Goal: Information Seeking & Learning: Learn about a topic

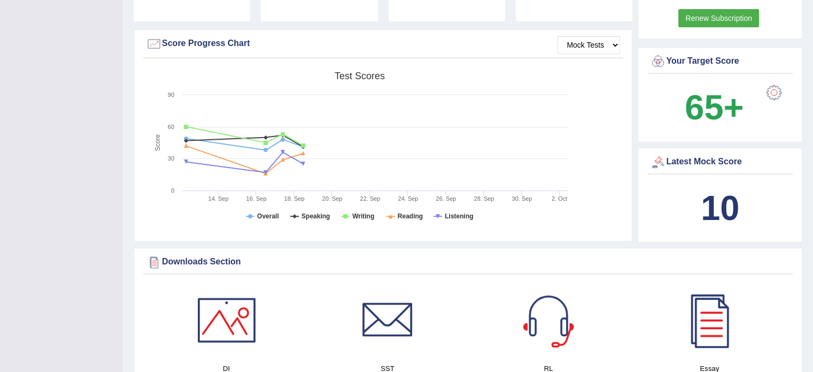
scroll to position [325, 0]
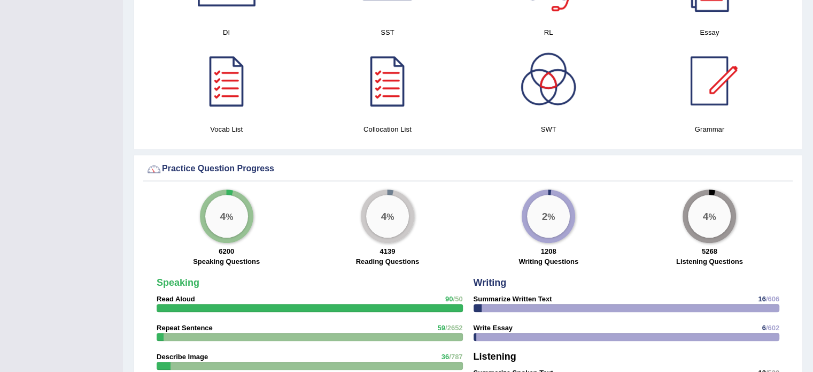
click at [0, 274] on div "Toggle navigation Home Practice Questions Speaking Practice Read Aloud Repeat S…" at bounding box center [406, 246] width 813 height 1758
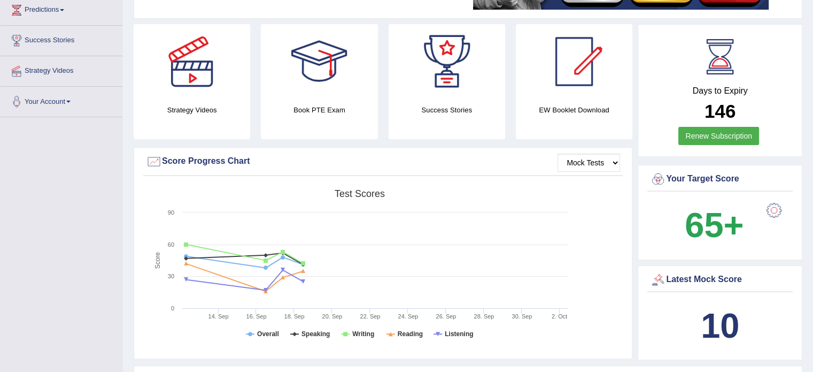
scroll to position [0, 0]
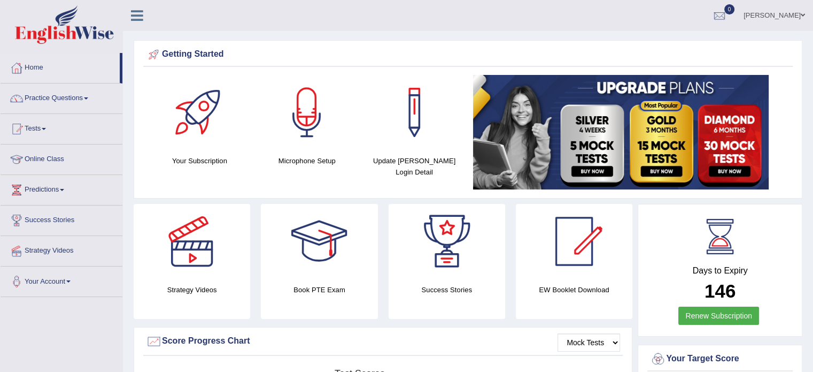
click at [48, 97] on link "Practice Questions" at bounding box center [62, 96] width 122 height 27
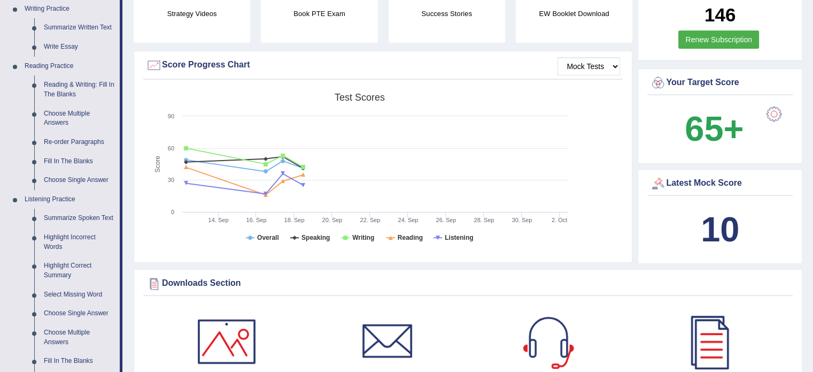
scroll to position [411, 0]
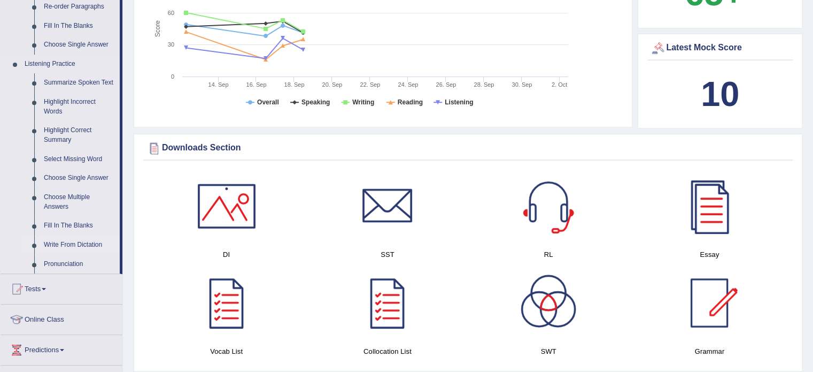
click at [57, 248] on link "Write From Dictation" at bounding box center [79, 244] width 81 height 19
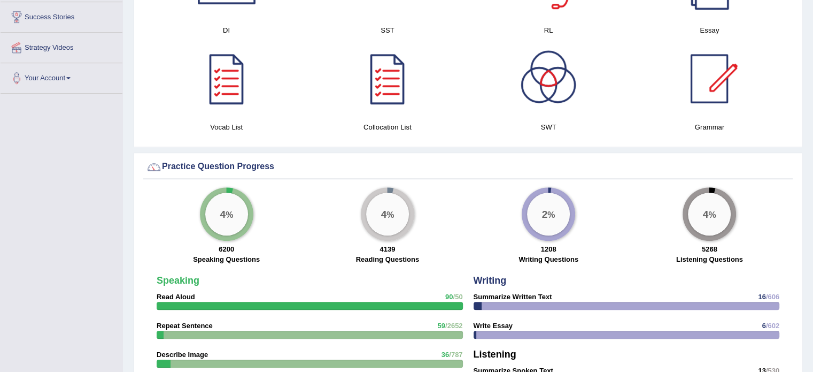
scroll to position [684, 0]
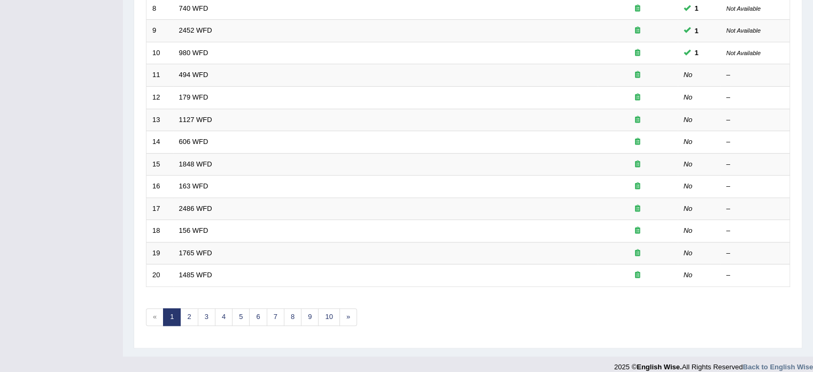
scroll to position [294, 0]
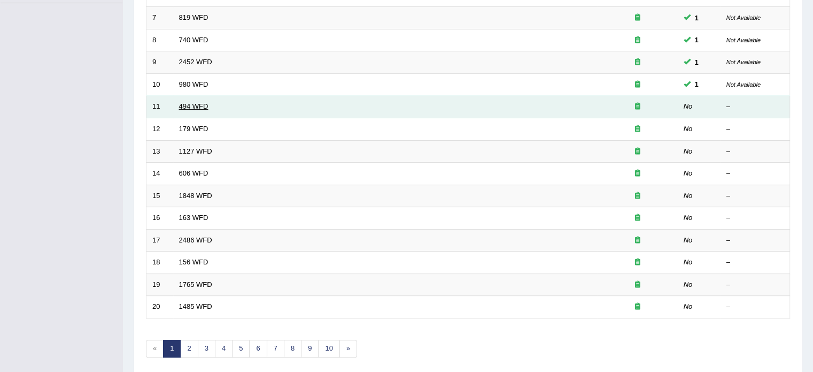
click at [179, 105] on link "494 WFD" at bounding box center [193, 106] width 29 height 8
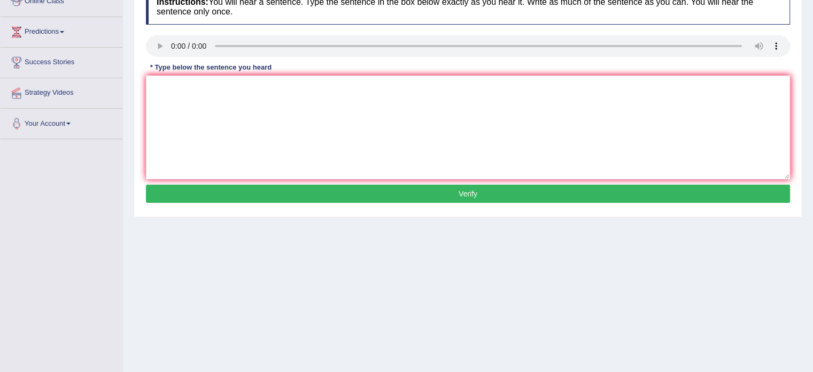
scroll to position [152, 0]
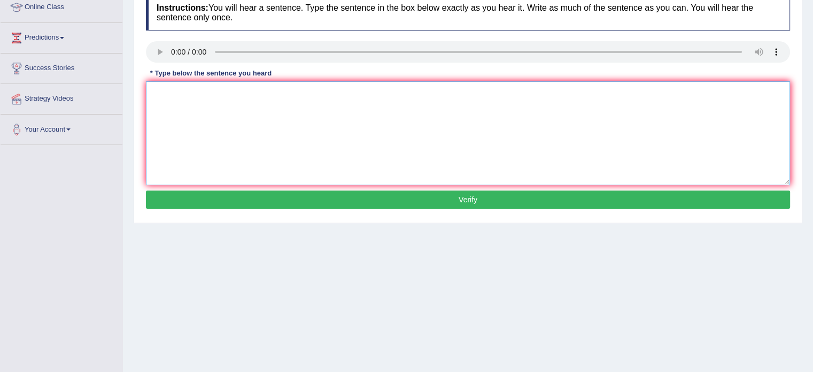
click at [180, 102] on textarea at bounding box center [468, 133] width 644 height 104
click at [191, 91] on textarea "The vocabolary called jurgonok" at bounding box center [468, 133] width 644 height 104
drag, startPoint x: 260, startPoint y: 95, endPoint x: 211, endPoint y: 91, distance: 49.9
click at [211, 91] on textarea "The vocabilary called jurgonok" at bounding box center [468, 133] width 644 height 104
click at [229, 104] on textarea "The vocabilary called jurgonok" at bounding box center [468, 133] width 644 height 104
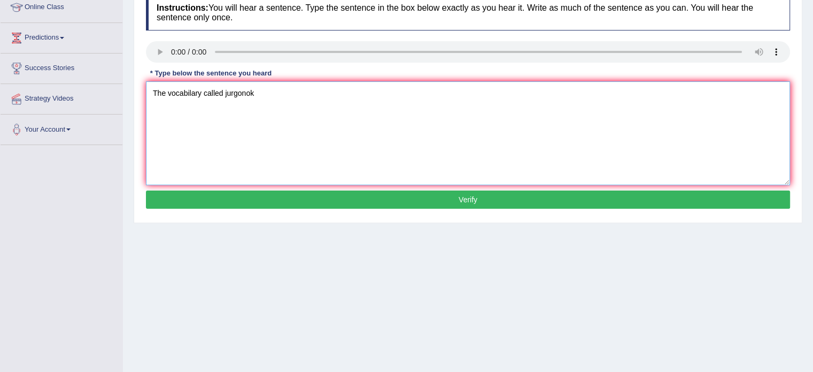
drag, startPoint x: 222, startPoint y: 94, endPoint x: 342, endPoint y: 89, distance: 119.9
click at [342, 89] on textarea "The vocabilary called jurgonok" at bounding box center [468, 133] width 644 height 104
click at [182, 94] on textarea "The vocabilary called jorgon" at bounding box center [468, 133] width 644 height 104
click at [200, 83] on textarea "The vocubilary called jorgon" at bounding box center [468, 133] width 644 height 104
type textarea "The vocabulary that is called jorgon"
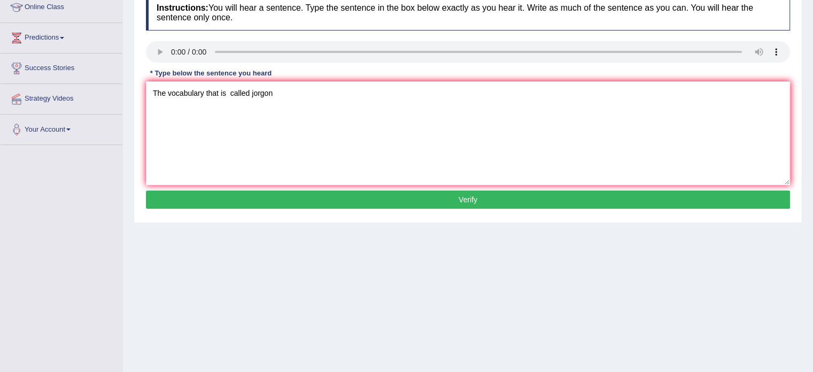
click at [295, 205] on button "Verify" at bounding box center [468, 199] width 644 height 18
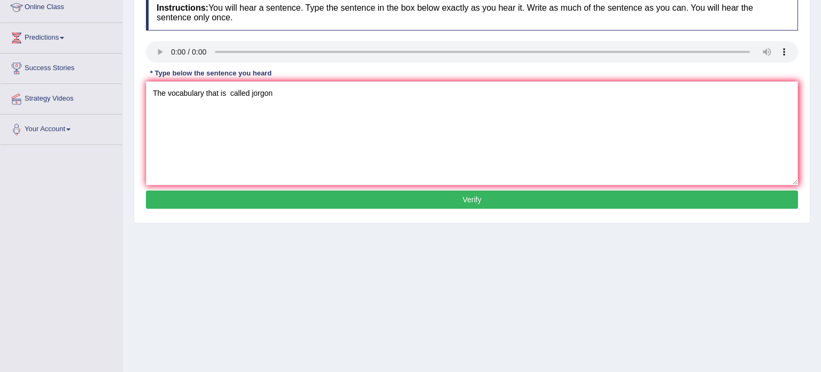
click at [295, 205] on body "Toggle navigation Home Practice Questions Speaking Practice Read Aloud Repeat S…" at bounding box center [410, 34] width 821 height 372
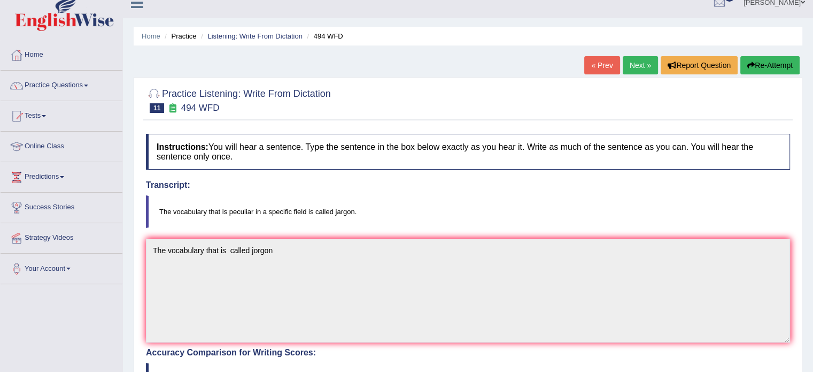
scroll to position [11, 0]
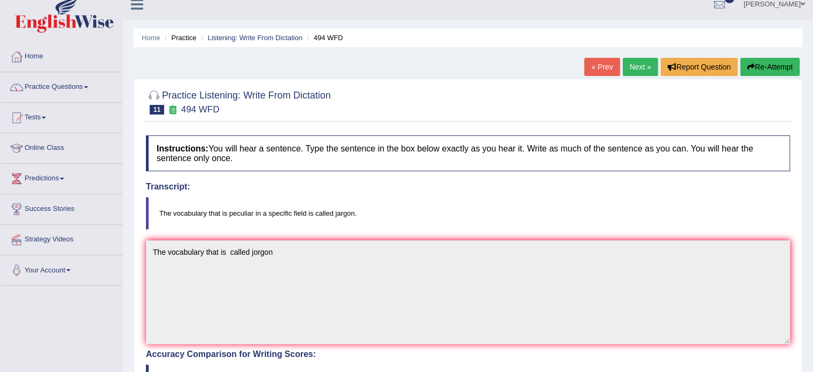
click at [774, 73] on button "Re-Attempt" at bounding box center [770, 67] width 59 height 18
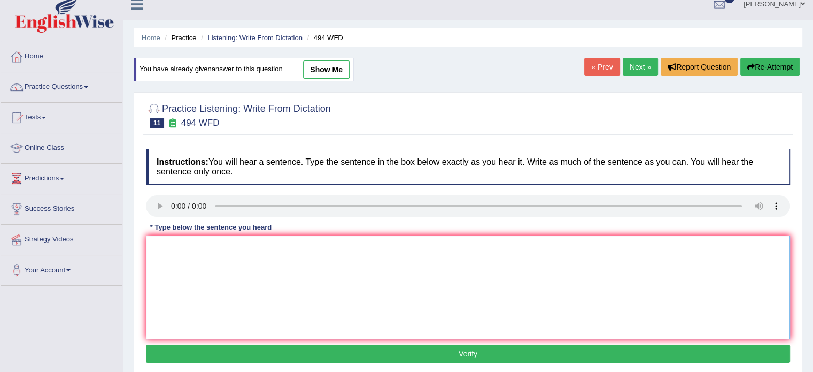
click at [410, 258] on textarea at bounding box center [468, 287] width 644 height 104
type textarea "The vocabulary that is peculiar in a specific is call jargon."
click at [727, 351] on button "Verify" at bounding box center [468, 353] width 644 height 18
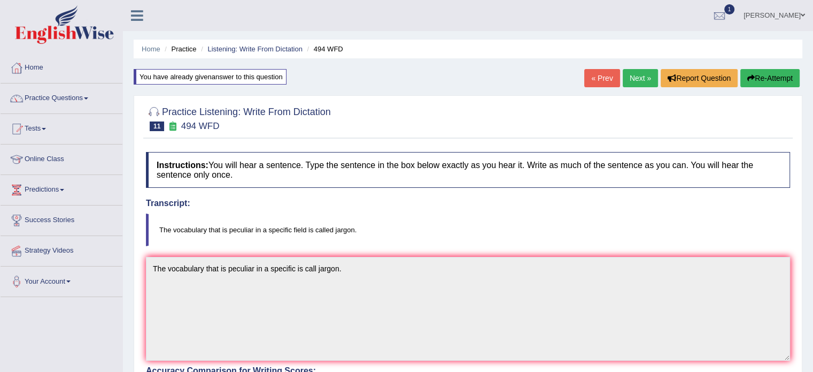
click at [635, 78] on link "Next »" at bounding box center [640, 78] width 35 height 18
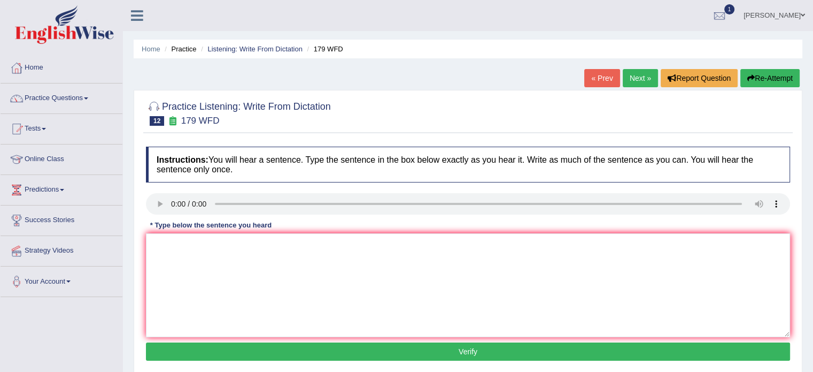
click at [633, 82] on link "Next »" at bounding box center [640, 78] width 35 height 18
click at [635, 74] on link "Next »" at bounding box center [640, 78] width 35 height 18
click at [316, 139] on div "Practice Listening: Write From Dictation 14 606 WFD Instructions: You will hear…" at bounding box center [468, 232] width 669 height 285
click at [645, 79] on link "Next »" at bounding box center [640, 78] width 35 height 18
click at [180, 248] on textarea at bounding box center [468, 285] width 644 height 104
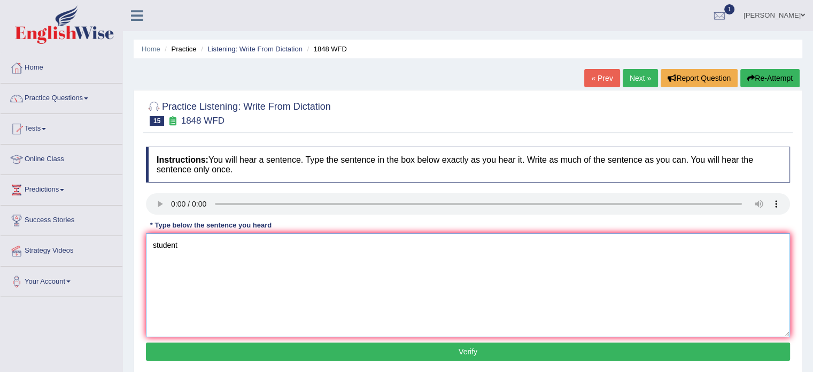
click at [157, 248] on textarea "student" at bounding box center [468, 285] width 644 height 104
click at [203, 277] on textarea "Student" at bounding box center [468, 285] width 644 height 104
drag, startPoint x: 185, startPoint y: 239, endPoint x: 133, endPoint y: 253, distance: 54.4
click at [133, 253] on div "Home Practice Listening: Write From Dictation 1848 WFD « Prev Next » Report Que…" at bounding box center [468, 267] width 690 height 535
click at [217, 244] on textarea "Student" at bounding box center [468, 285] width 644 height 104
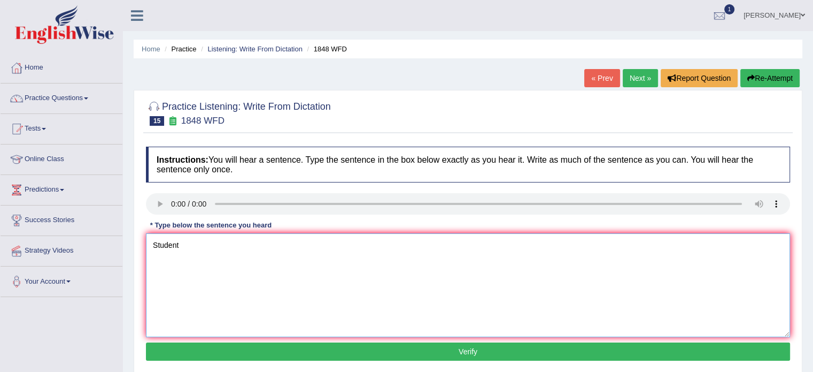
paste textarea "Student"
click at [257, 264] on textarea "Student Students" at bounding box center [468, 285] width 644 height 104
type textarea "Student Students precent"
drag, startPoint x: 294, startPoint y: 292, endPoint x: 137, endPoint y: 250, distance: 161.7
click at [137, 250] on div "Practice Listening: Write From Dictation 15 1848 WFD Instructions: You will hea…" at bounding box center [468, 232] width 669 height 285
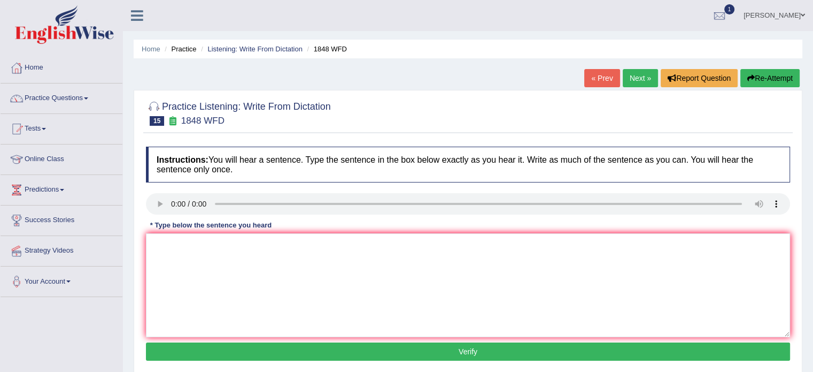
click at [629, 78] on link "Next »" at bounding box center [640, 78] width 35 height 18
click at [170, 235] on textarea at bounding box center [468, 285] width 644 height 104
click at [160, 271] on textarea at bounding box center [468, 285] width 644 height 104
click at [289, 248] on textarea "A numeber of assigmenet wii be in co" at bounding box center [468, 285] width 644 height 104
click at [264, 248] on textarea "A numeber of assigmenet wii be in con" at bounding box center [468, 285] width 644 height 104
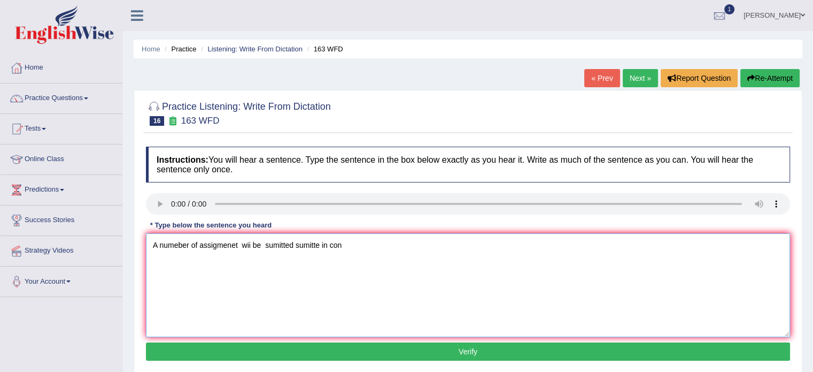
click at [343, 251] on textarea "A numeber of assigmenet wii be sumitted sumitte in con" at bounding box center [468, 285] width 644 height 104
type textarea "A numeber of assigmenet wii be sumitted sumitte in conference"
click at [303, 343] on button "Verify" at bounding box center [468, 351] width 644 height 18
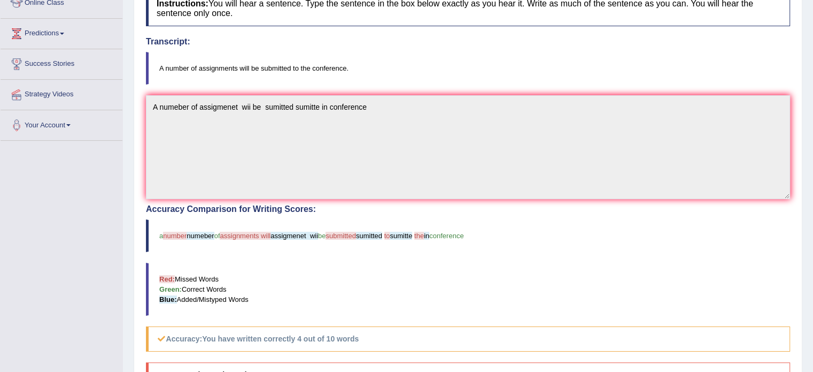
scroll to position [156, 0]
click at [248, 238] on blockquote "a number numeber of assignments will assigmenet wii be submitted sumitted to su…" at bounding box center [468, 235] width 644 height 33
click at [241, 242] on blockquote "a number numeber of assignments will assigmenet wii be submitted sumitted to su…" at bounding box center [468, 235] width 644 height 33
drag, startPoint x: 241, startPoint y: 242, endPoint x: 325, endPoint y: 235, distance: 84.8
click at [325, 235] on blockquote "a number numeber of assignments will assigmenet wii be submitted sumitted to su…" at bounding box center [468, 235] width 644 height 33
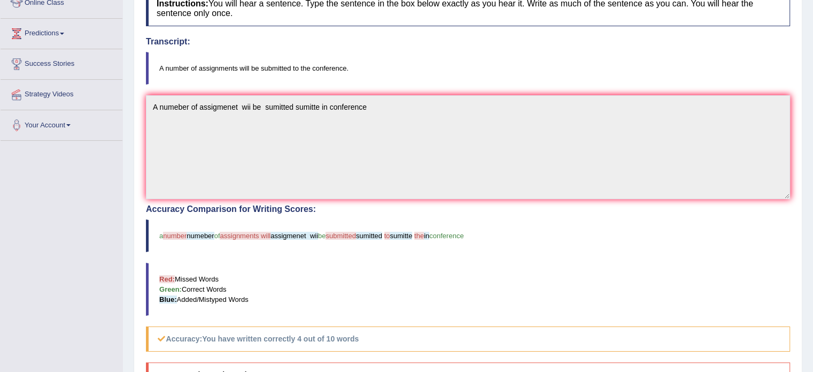
click at [509, 280] on div "Instructions: You will hear a sentence. Type the sentence in the box below exac…" at bounding box center [468, 240] width 650 height 511
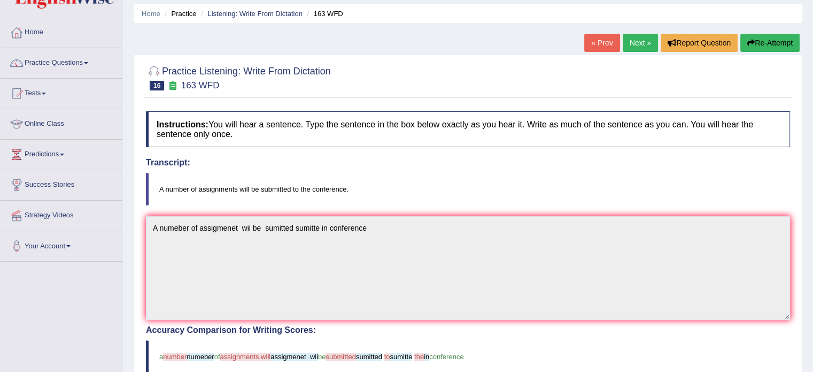
scroll to position [30, 0]
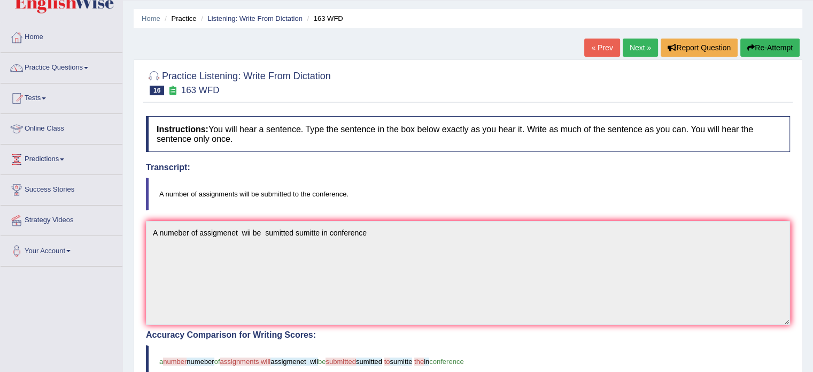
click at [761, 49] on button "Re-Attempt" at bounding box center [770, 47] width 59 height 18
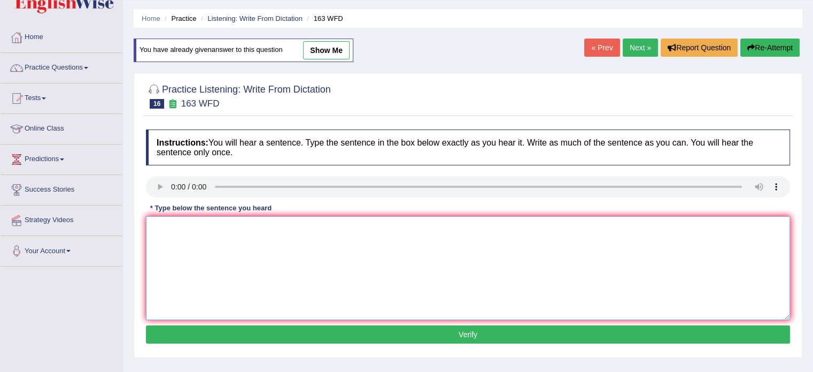
click at [302, 245] on textarea at bounding box center [468, 268] width 644 height 104
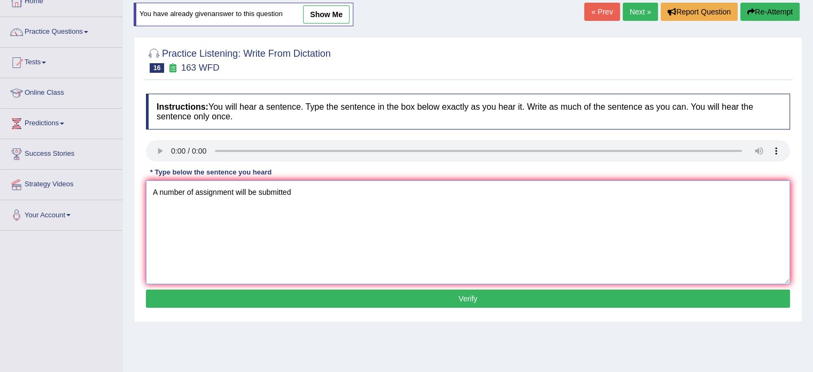
click at [302, 245] on textarea "A number of assignment will be submitted" at bounding box center [468, 232] width 644 height 104
type textarea "A number of assignment will be submitted in conference"
click at [194, 304] on button "Verify" at bounding box center [468, 298] width 644 height 18
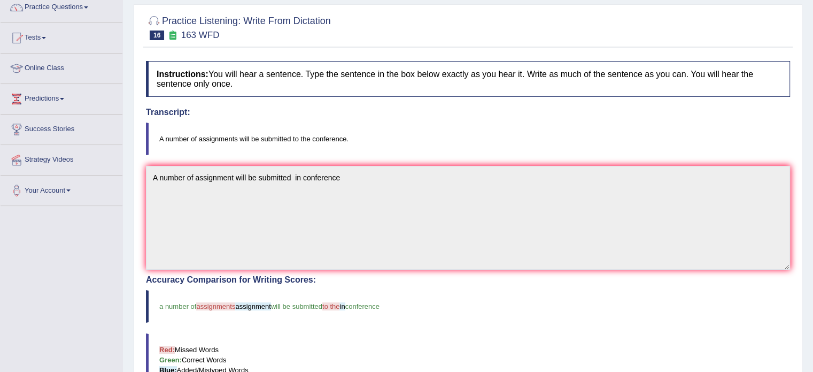
scroll to position [0, 0]
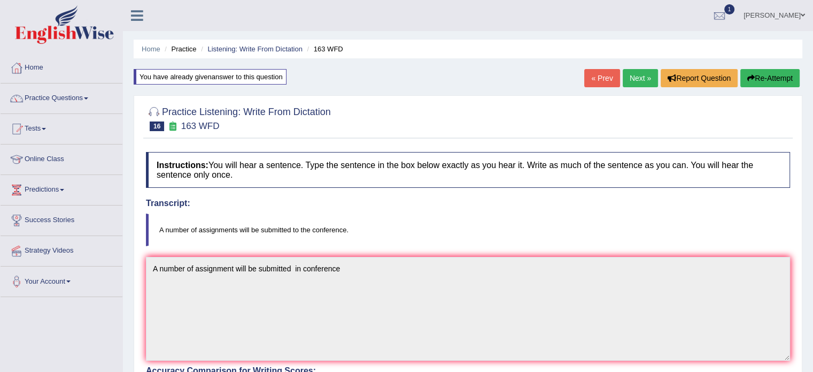
click at [776, 72] on button "Re-Attempt" at bounding box center [770, 78] width 59 height 18
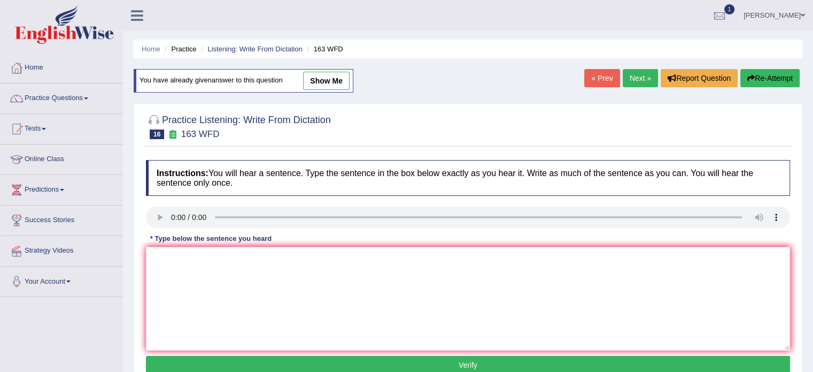
click at [637, 80] on link "Next »" at bounding box center [640, 78] width 35 height 18
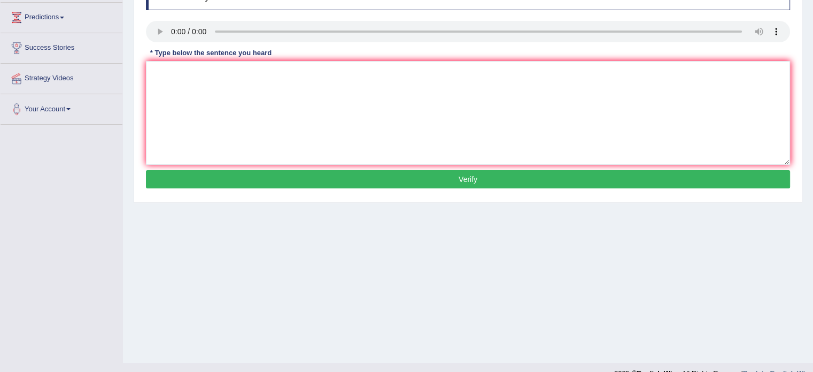
scroll to position [190, 0]
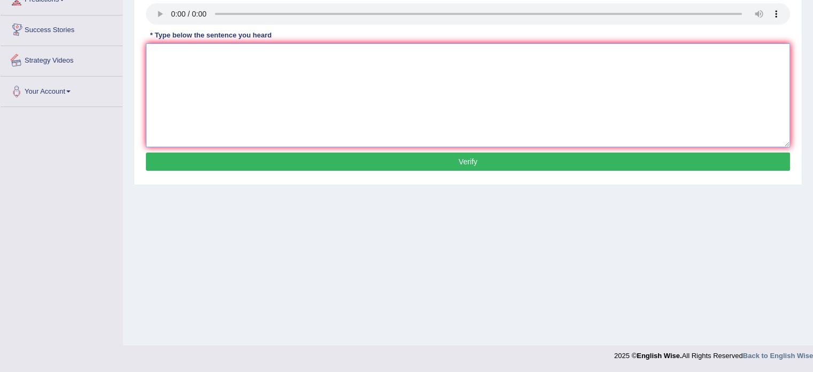
click at [163, 70] on textarea at bounding box center [468, 95] width 644 height 104
click at [291, 54] on textarea "It is quite quite quit clear clears that is facial expres expression" at bounding box center [468, 95] width 644 height 104
click at [299, 55] on textarea "It is quite quite quit clear clears that is facial expres expression" at bounding box center [468, 95] width 644 height 104
click at [396, 54] on textarea "It is quite quite quit clear clears that is facial faceial expres expression" at bounding box center [468, 95] width 644 height 104
click at [398, 55] on textarea "It is quite quite quit clear clears that is facial faceial expres expression" at bounding box center [468, 95] width 644 height 104
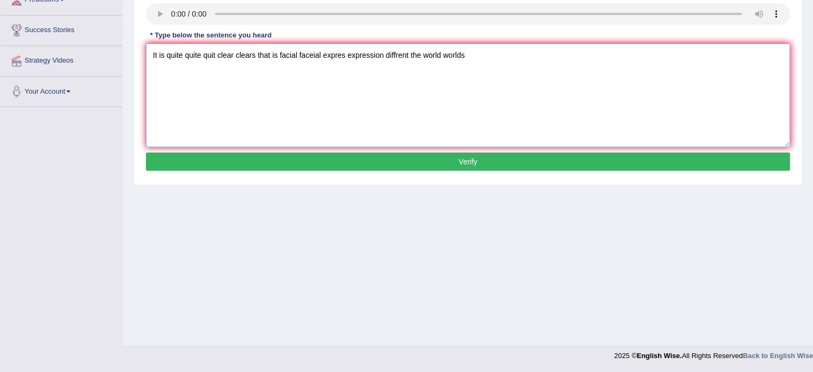
click at [411, 57] on textarea "It is quite quite quit clear clears that is facial faceial expres expression di…" at bounding box center [468, 95] width 644 height 104
click at [572, 51] on textarea "It is quite quite quit clear clears that is facial faceial expres expression di…" at bounding box center [468, 95] width 644 height 104
type textarea "It is quite quite quit clear clears that is facial faceial expres expression di…"
click at [516, 169] on button "Verify" at bounding box center [468, 161] width 644 height 18
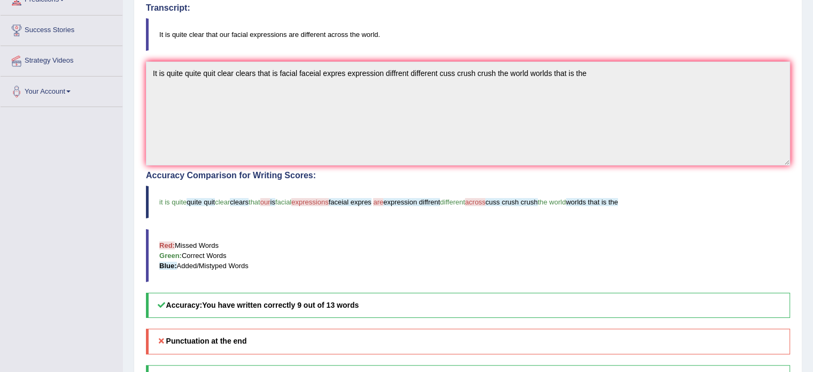
scroll to position [0, 0]
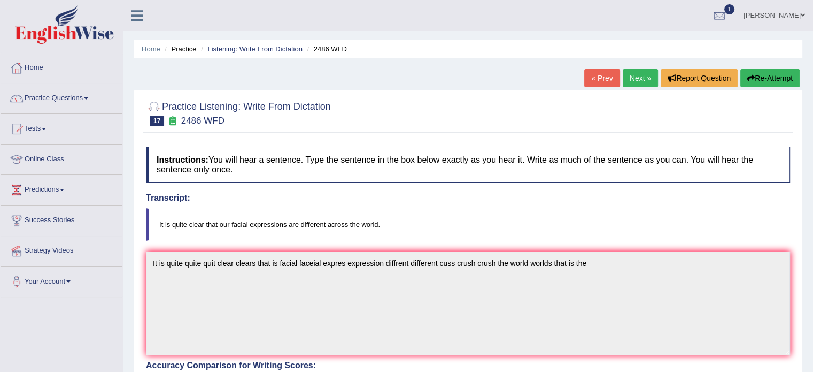
click at [644, 76] on link "Next »" at bounding box center [640, 78] width 35 height 18
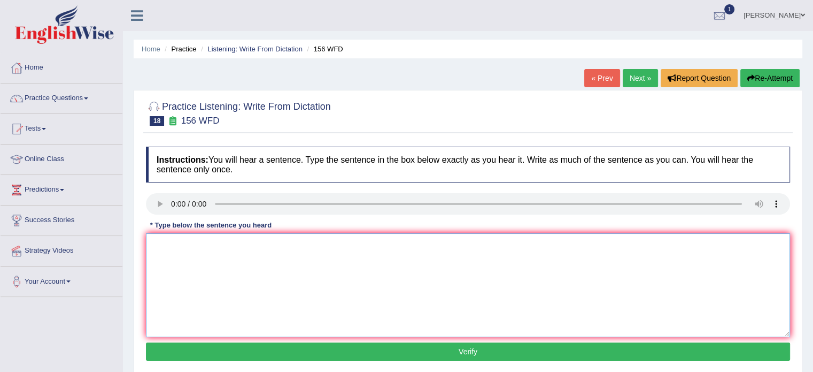
click at [198, 283] on textarea at bounding box center [468, 285] width 644 height 104
type textarea "All A the assignments assignment due by [DATE]"
click at [316, 342] on button "Verify" at bounding box center [468, 351] width 644 height 18
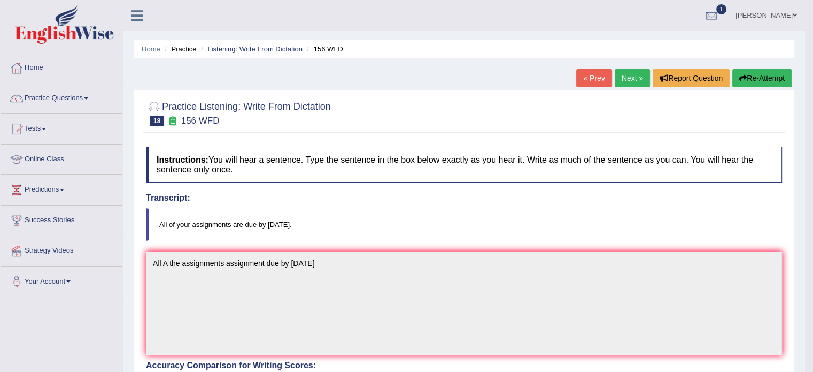
click at [759, 76] on button "Re-Attempt" at bounding box center [762, 78] width 59 height 18
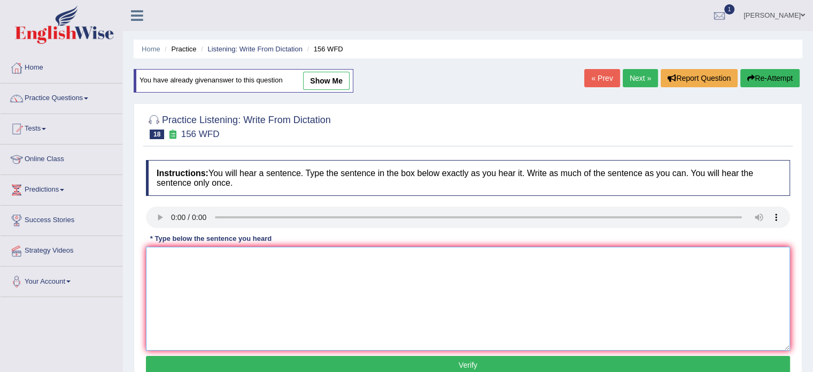
click at [308, 326] on textarea at bounding box center [468, 299] width 644 height 104
click at [236, 258] on textarea "All of yours assignments due" at bounding box center [468, 299] width 644 height 104
click at [269, 256] on textarea "All of yours assignments are due" at bounding box center [468, 299] width 644 height 104
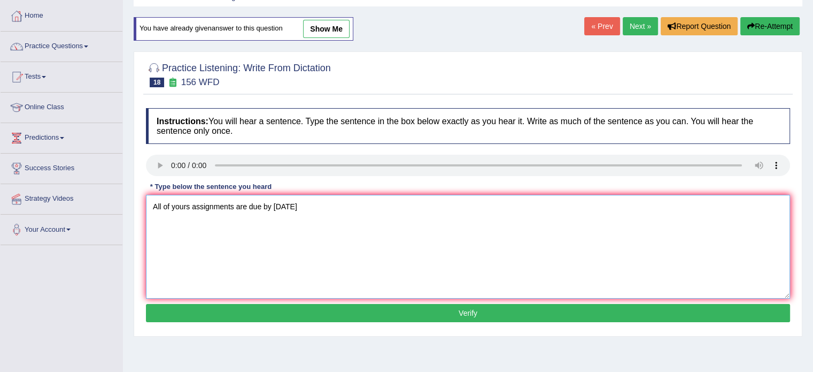
scroll to position [113, 0]
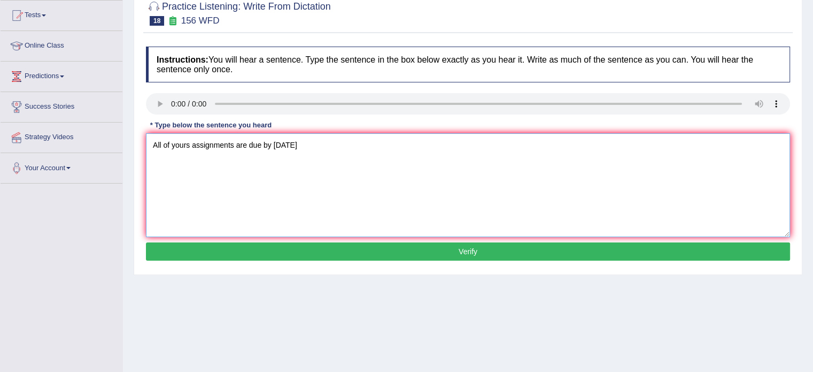
type textarea "All of yours assignments are due by [DATE]"
click at [543, 257] on button "Verify" at bounding box center [468, 251] width 644 height 18
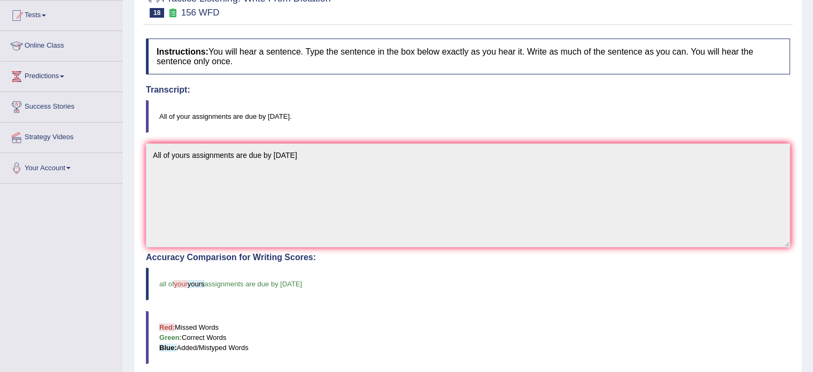
scroll to position [0, 0]
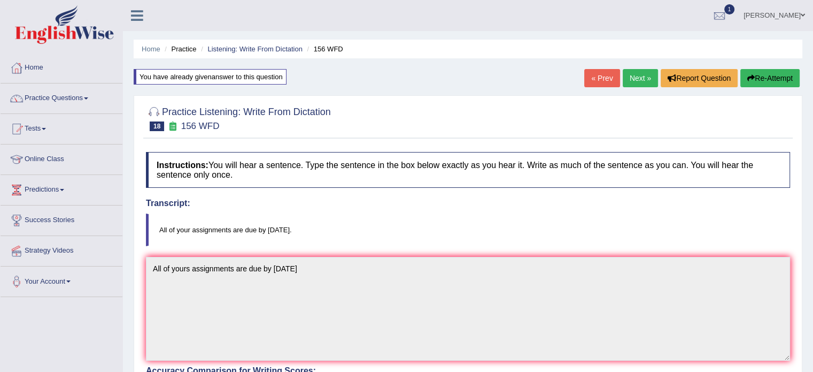
click at [762, 83] on button "Re-Attempt" at bounding box center [770, 78] width 59 height 18
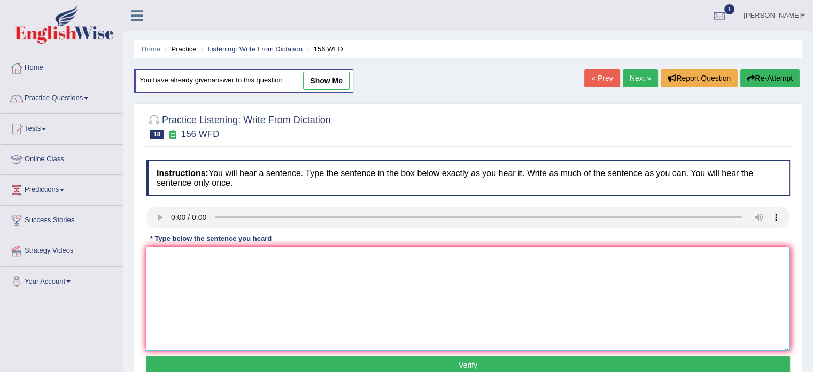
click at [479, 292] on textarea at bounding box center [468, 299] width 644 height 104
click at [254, 262] on textarea "All of your assignment are due tomorrow" at bounding box center [468, 299] width 644 height 104
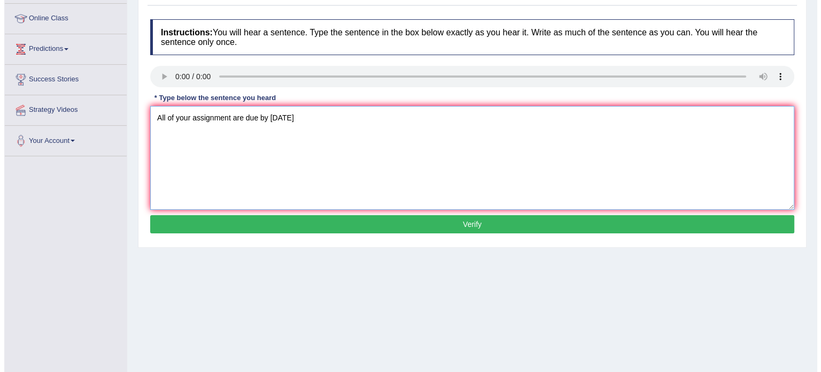
scroll to position [141, 0]
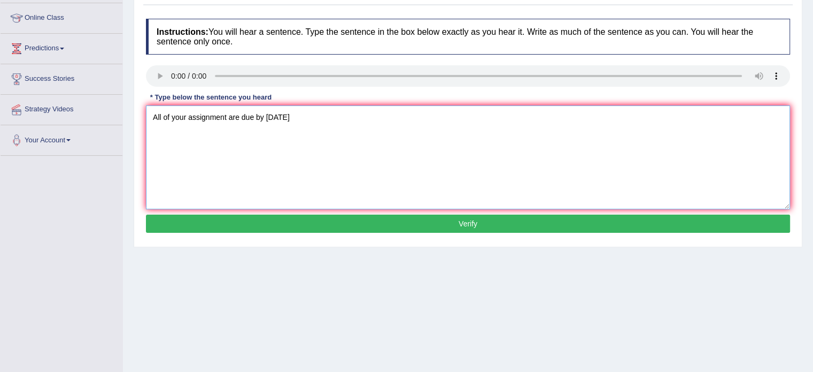
type textarea "All of your assignment are due by tomorrow"
click at [435, 214] on button "Verify" at bounding box center [468, 223] width 644 height 18
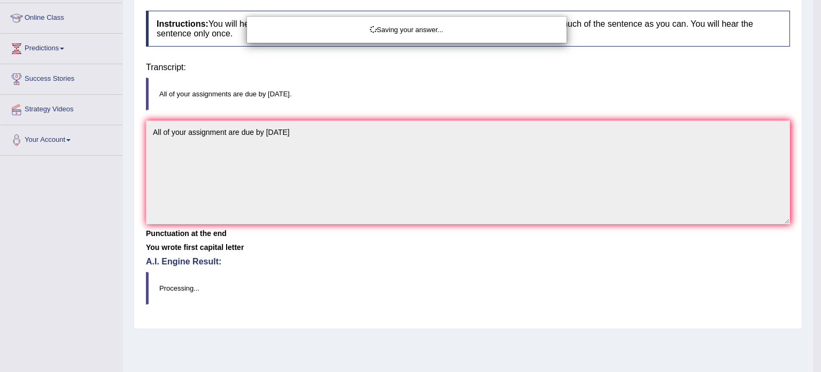
click at [434, 237] on div "Saving your answer..." at bounding box center [410, 186] width 821 height 372
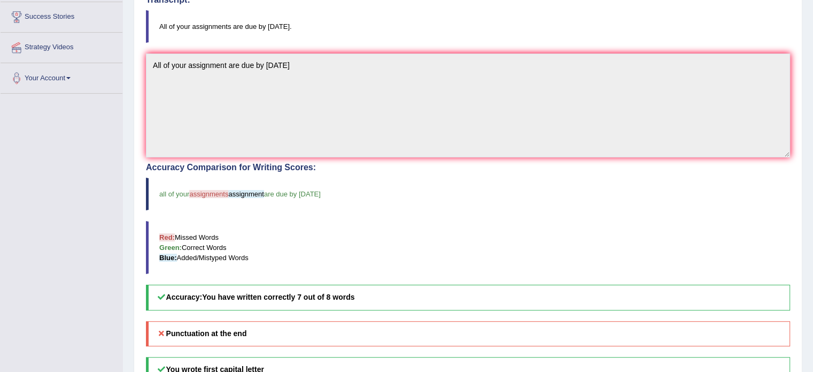
scroll to position [0, 0]
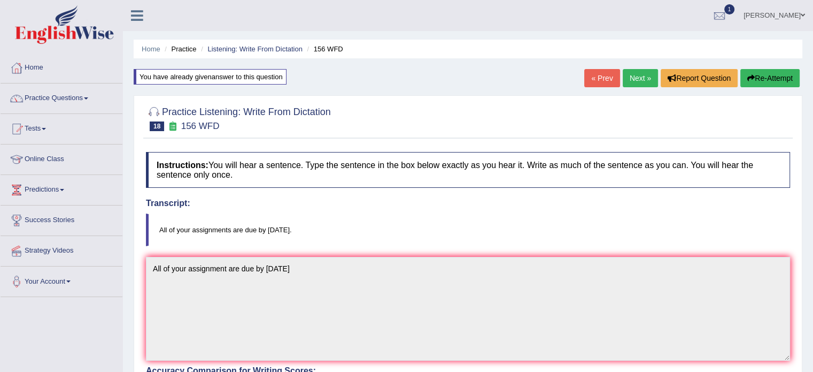
click at [634, 78] on link "Next »" at bounding box center [640, 78] width 35 height 18
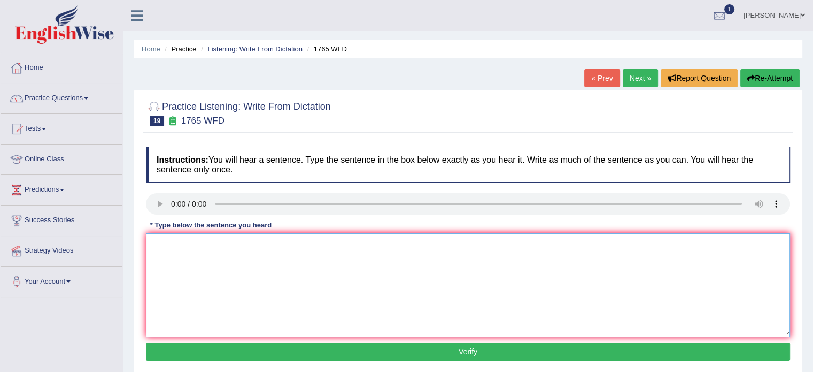
click at [192, 265] on textarea at bounding box center [468, 285] width 644 height 104
click at [192, 265] on textarea "Ap" at bounding box center [468, 285] width 644 height 104
type textarea "l"
drag, startPoint x: 191, startPoint y: 245, endPoint x: 91, endPoint y: 257, distance: 101.2
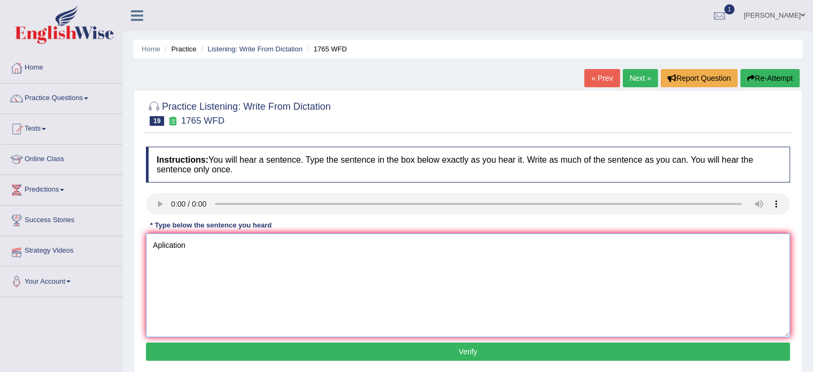
click at [91, 257] on div "Toggle navigation Home Practice Questions Speaking Practice Read Aloud Repeat S…" at bounding box center [406, 278] width 813 height 556
click at [205, 259] on textarea "Aplication" at bounding box center [468, 285] width 644 height 104
paste textarea "Aplication"
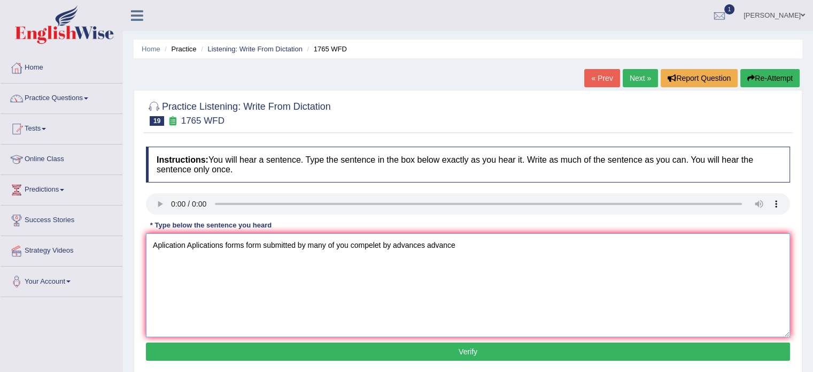
type textarea "Aplication Aplications forms form submitted by many of you compelet by advances…"
click at [561, 351] on button "Verify" at bounding box center [468, 351] width 644 height 18
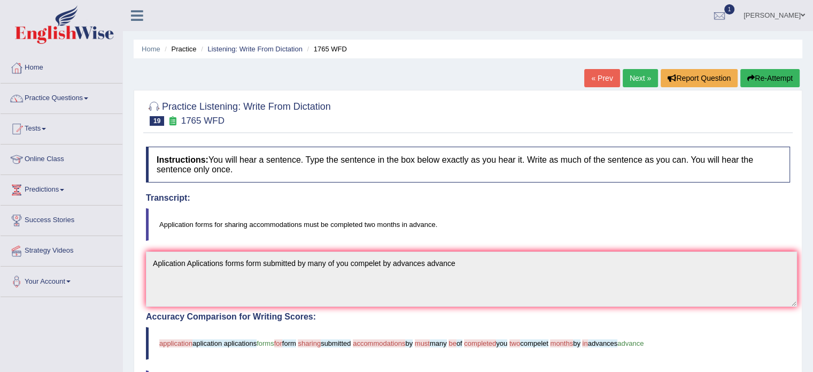
click at [780, 76] on button "Re-Attempt" at bounding box center [770, 78] width 59 height 18
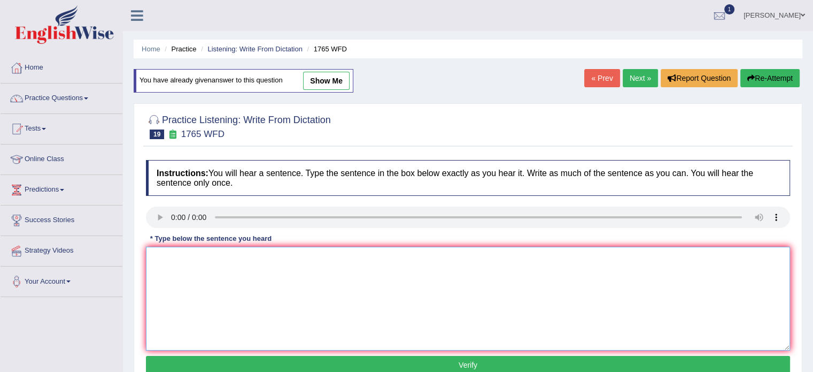
click at [199, 286] on textarea at bounding box center [468, 299] width 644 height 104
click at [184, 258] on textarea "Applicatoin forms" at bounding box center [468, 299] width 644 height 104
click at [223, 261] on textarea "Application forms" at bounding box center [468, 299] width 644 height 104
click at [422, 259] on textarea "Application forms sharing accomodation accomodations must be completed tow moth" at bounding box center [468, 299] width 644 height 104
click at [456, 258] on textarea "Application forms sharing accomodation accomodations must be completed tow 2 mo…" at bounding box center [468, 299] width 644 height 104
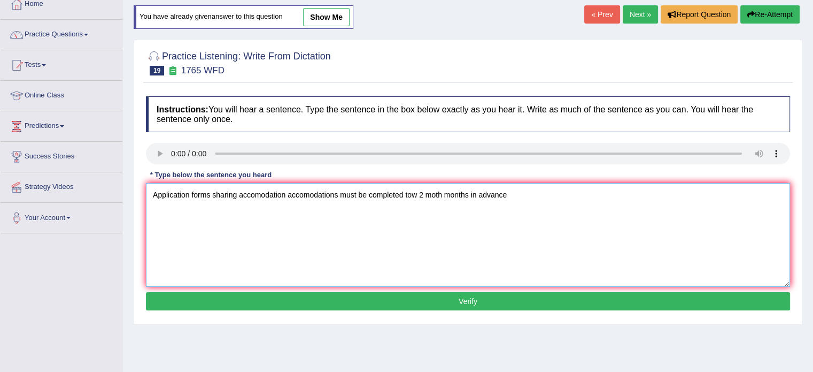
scroll to position [64, 0]
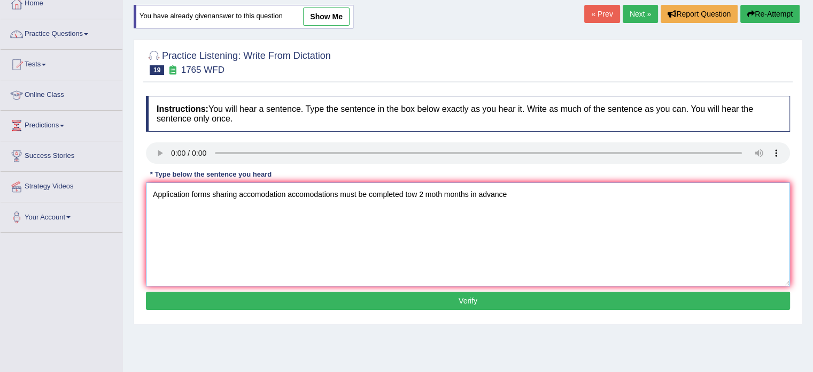
type textarea "Application forms sharing accomodation accomodations must be completed tow 2 mo…"
click at [560, 299] on button "Verify" at bounding box center [468, 300] width 644 height 18
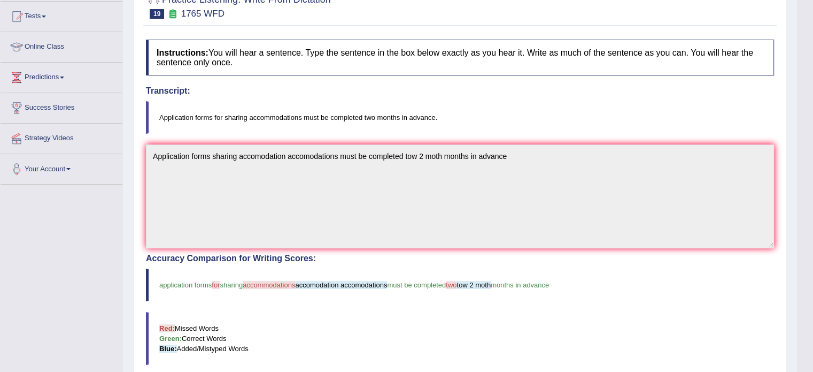
scroll to position [0, 0]
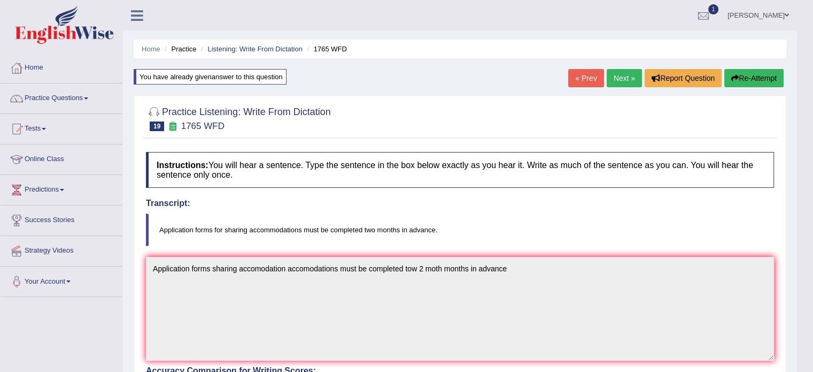
click at [620, 79] on link "Next »" at bounding box center [624, 78] width 35 height 18
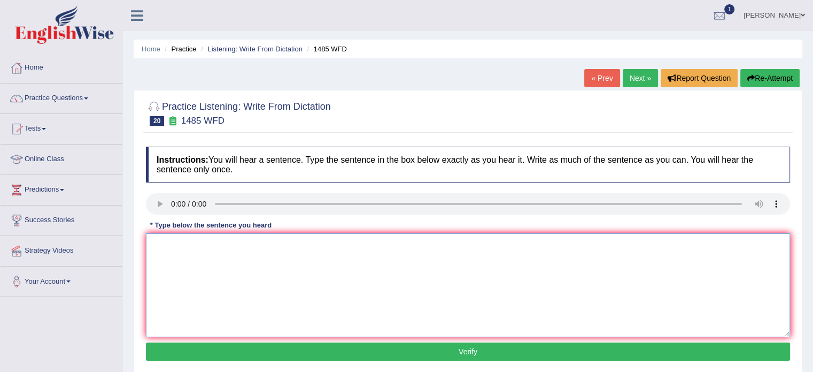
click at [167, 234] on textarea at bounding box center [468, 285] width 644 height 104
type textarea "Cource courese book are theraly subject"
click at [528, 359] on button "Verify" at bounding box center [468, 351] width 644 height 18
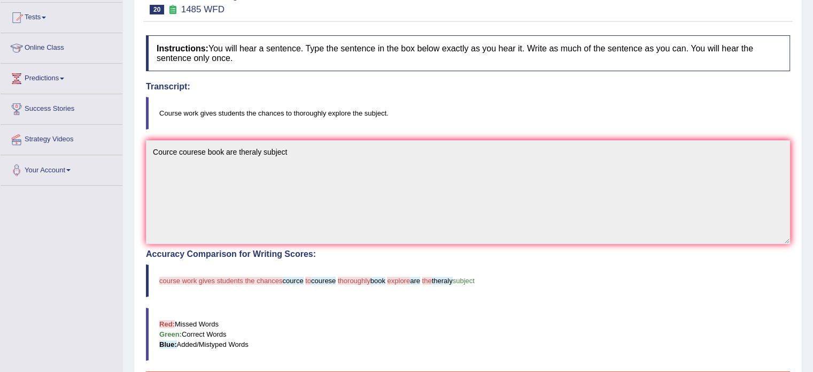
scroll to position [61, 0]
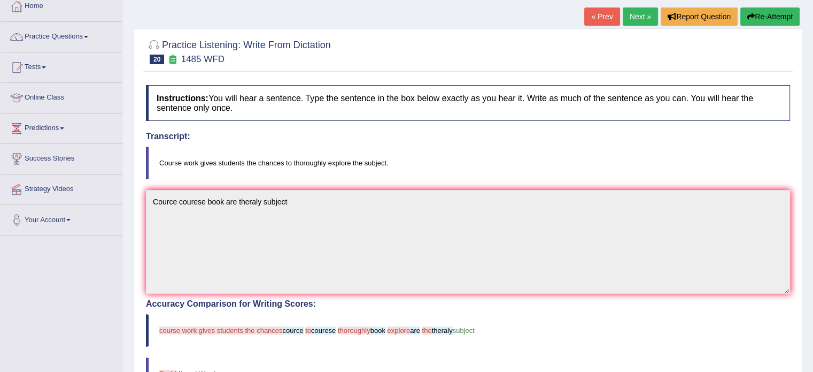
click at [768, 21] on button "Re-Attempt" at bounding box center [770, 16] width 59 height 18
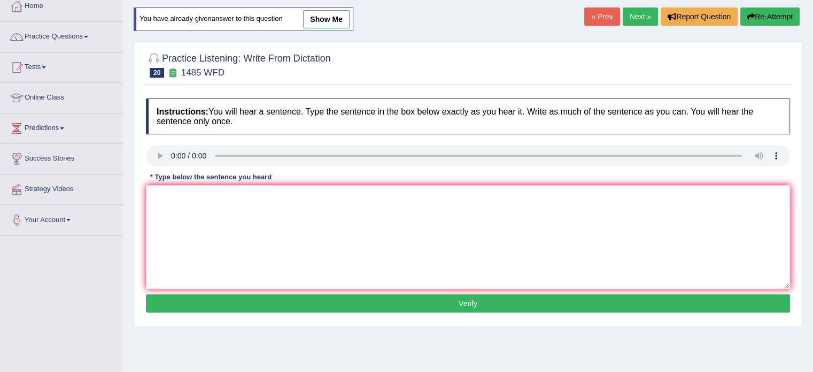
click at [332, 254] on textarea at bounding box center [468, 237] width 644 height 104
click at [357, 203] on textarea "Course works gives students the chances to thoroguly" at bounding box center [468, 237] width 644 height 104
click at [406, 195] on textarea "Course works gives students the chances to thoroguly explore the sunject s" at bounding box center [468, 237] width 644 height 104
click at [385, 198] on textarea "Course works gives students the chances to thoroguly explore the sunject subjec…" at bounding box center [468, 237] width 644 height 104
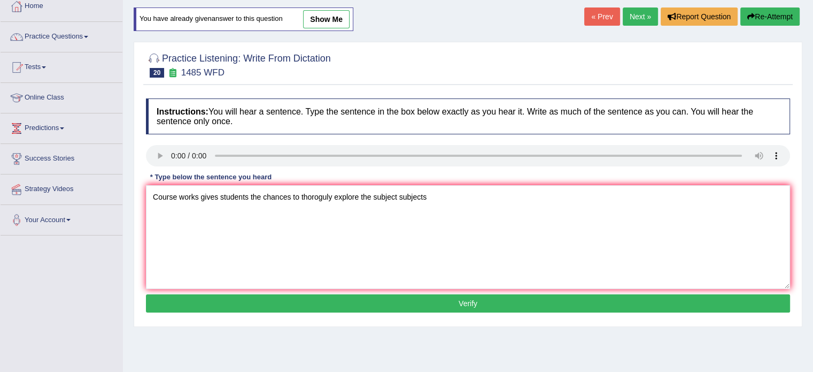
type textarea "Course works gives students the chances to thoroguly explore the subject subjec…"
click at [411, 289] on div "Instructions: You will hear a sentence. Type the sentence in the box below exac…" at bounding box center [468, 207] width 650 height 228
click at [411, 297] on button "Verify" at bounding box center [468, 303] width 644 height 18
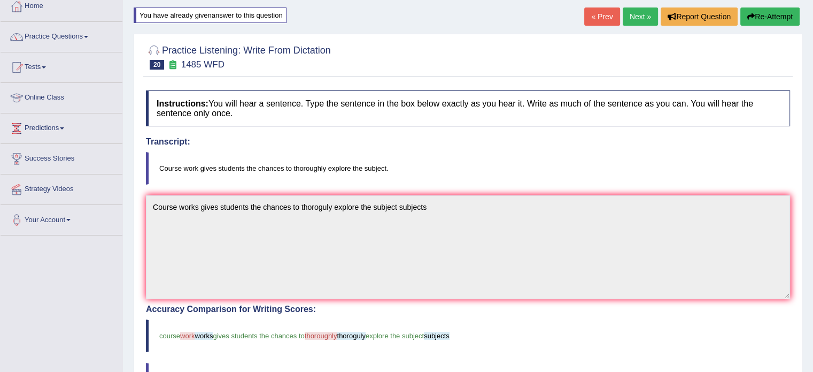
click at [635, 17] on link "Next »" at bounding box center [640, 16] width 35 height 18
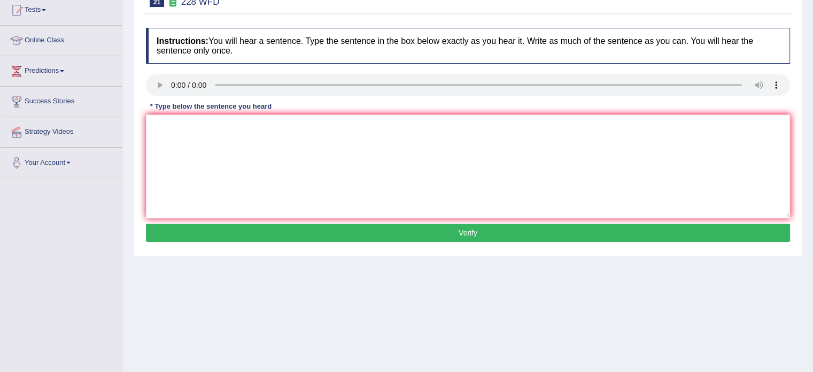
scroll to position [101, 0]
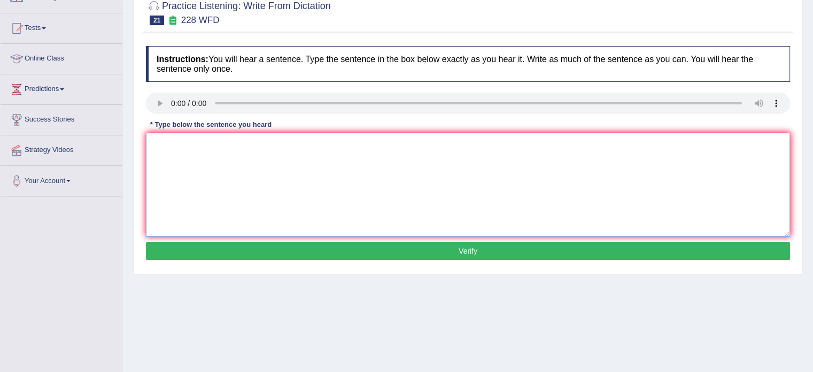
click at [389, 172] on textarea at bounding box center [468, 185] width 644 height 104
click at [297, 147] on textarea "Computere science is become a popular in university" at bounding box center [468, 185] width 644 height 104
click at [290, 141] on textarea "Computere science is become a popular in university" at bounding box center [468, 185] width 644 height 104
click at [393, 141] on textarea "Computere science is become a popular course in university" at bounding box center [468, 185] width 644 height 104
click at [195, 145] on textarea "Computere science is become a popular course in university at" at bounding box center [468, 185] width 644 height 104
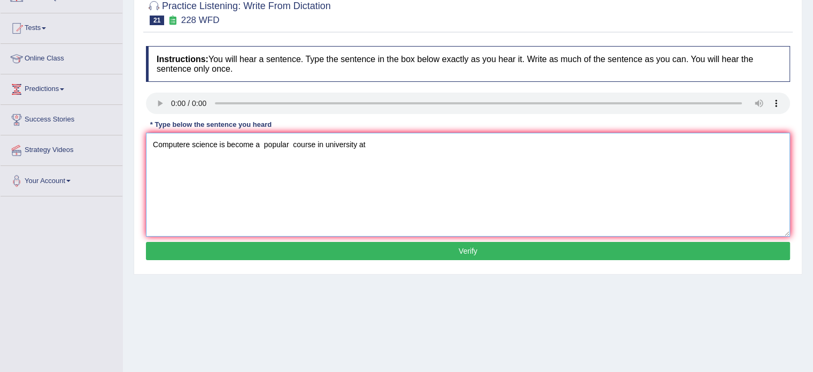
click at [191, 144] on textarea "Computere science is become a popular course in university at" at bounding box center [468, 185] width 644 height 104
click at [251, 143] on textarea "Computere Computer science is become a popular course in university at" at bounding box center [468, 185] width 644 height 104
type textarea "Computere Computer science has a is become a popular course in university at"
click at [307, 251] on button "Verify" at bounding box center [468, 251] width 644 height 18
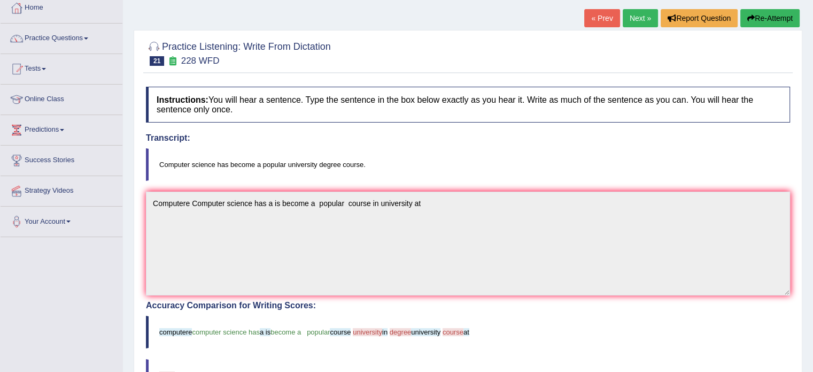
scroll to position [0, 0]
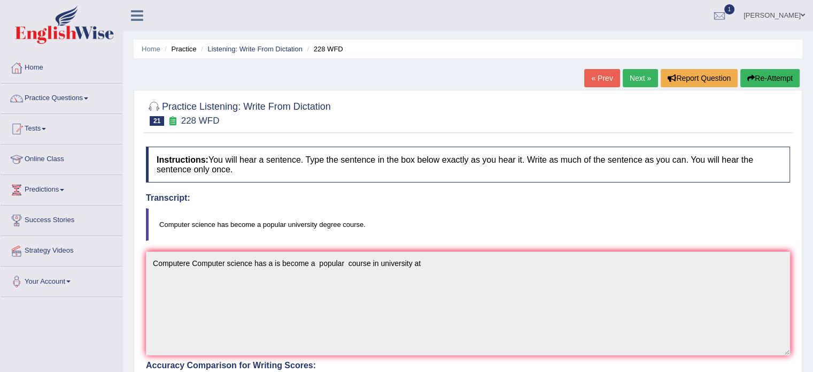
click at [631, 86] on link "Next »" at bounding box center [640, 78] width 35 height 18
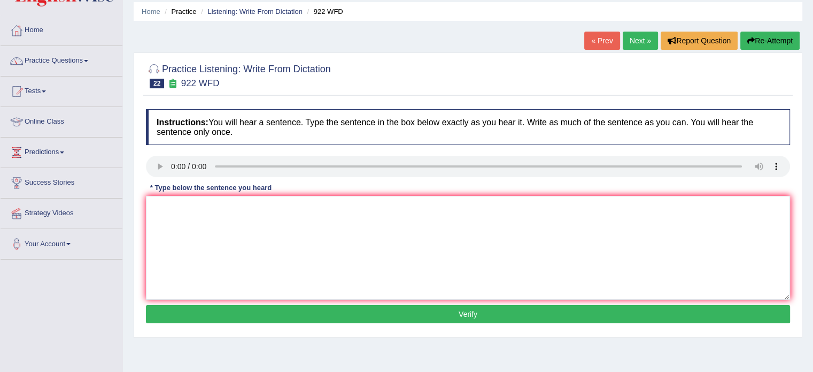
scroll to position [61, 0]
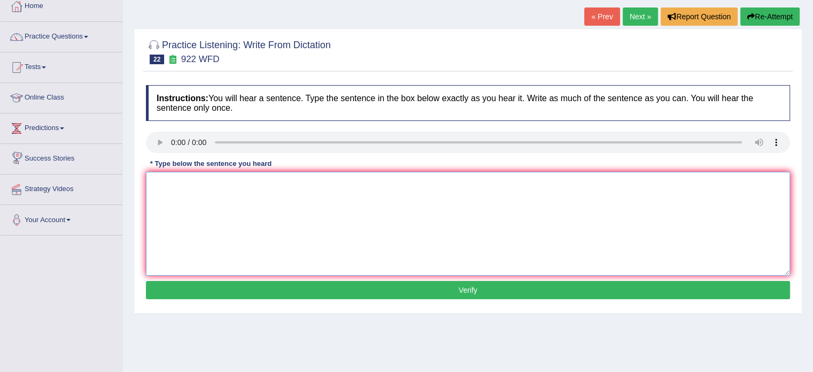
click at [195, 209] on textarea at bounding box center [468, 224] width 644 height 104
drag, startPoint x: 182, startPoint y: 182, endPoint x: 150, endPoint y: 190, distance: 33.5
click at [150, 190] on textarea "Student" at bounding box center [468, 224] width 644 height 104
click at [189, 188] on textarea "Student" at bounding box center [468, 224] width 644 height 104
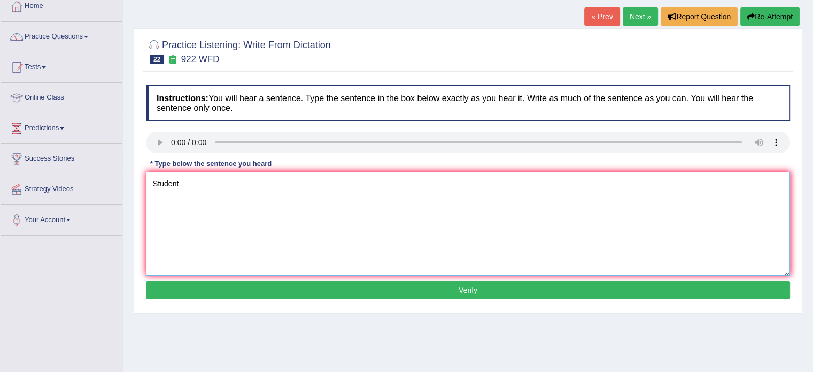
paste textarea "Student"
click at [255, 183] on textarea "Student Students attended the register first" at bounding box center [468, 224] width 644 height 104
click at [281, 184] on textarea "Student Students attended the attennceion register first" at bounding box center [468, 224] width 644 height 104
click at [285, 183] on textarea "Student Students attended the attennceion register first" at bounding box center [468, 224] width 644 height 104
type textarea "Student Students attended the attension ion register first"
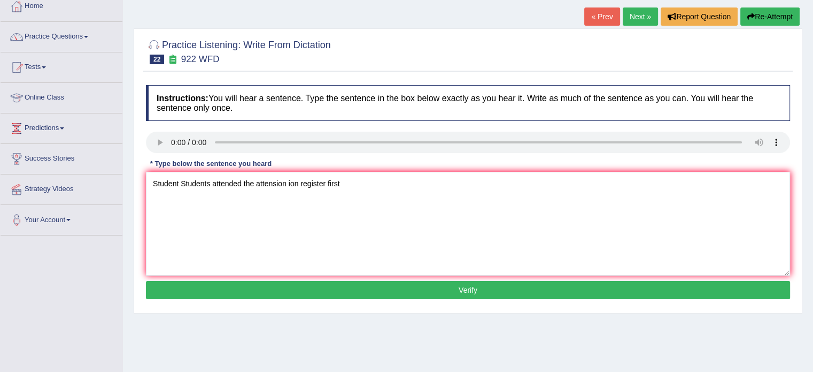
click at [392, 286] on button "Verify" at bounding box center [468, 290] width 644 height 18
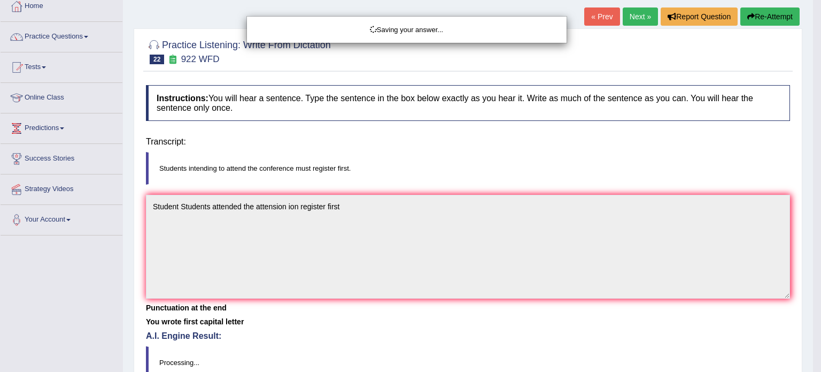
click at [392, 286] on body "Toggle navigation Home Practice Questions Speaking Practice Read Aloud Repeat S…" at bounding box center [410, 125] width 821 height 372
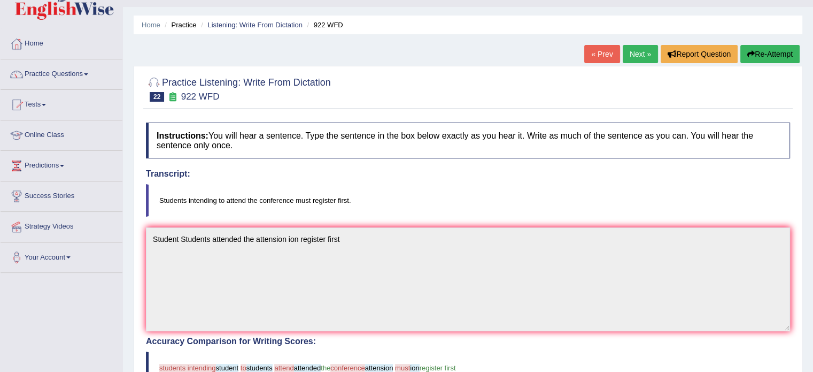
scroll to position [0, 0]
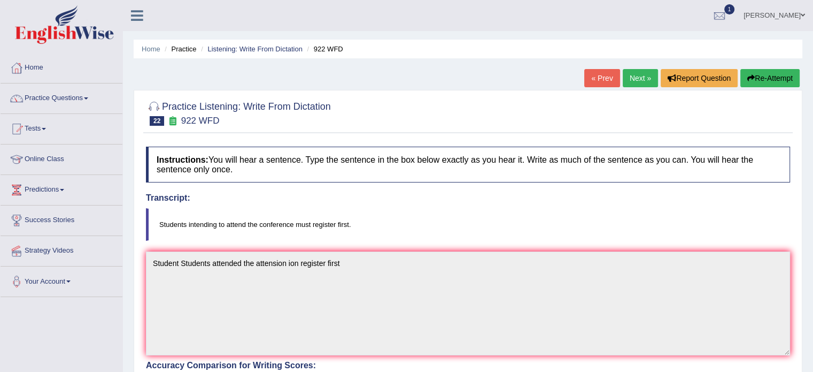
click at [629, 80] on link "Next »" at bounding box center [640, 78] width 35 height 18
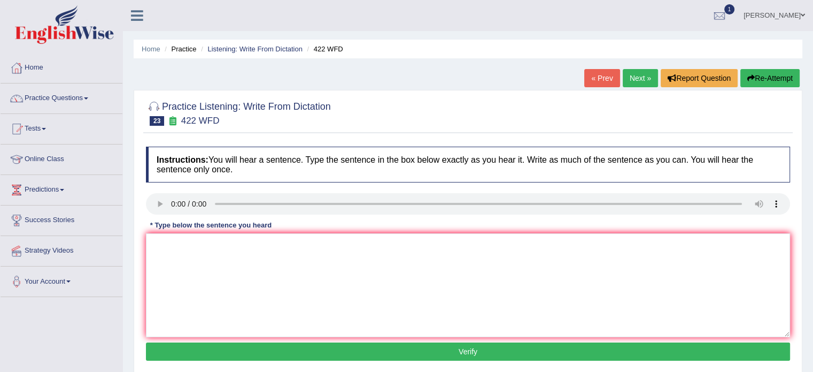
click at [213, 310] on div "Instructions: You will hear a sentence. Type the sentence in the box below exac…" at bounding box center [468, 255] width 650 height 228
click at [213, 310] on textarea at bounding box center [468, 285] width 644 height 104
click at [144, 239] on div "Instructions: You will hear a sentence. Type the sentence in the box below exac…" at bounding box center [468, 255] width 650 height 228
click at [151, 242] on textarea "t i d a r m" at bounding box center [468, 285] width 644 height 104
click at [219, 248] on textarea "The most important detail is missing t i d a r m" at bounding box center [468, 285] width 644 height 104
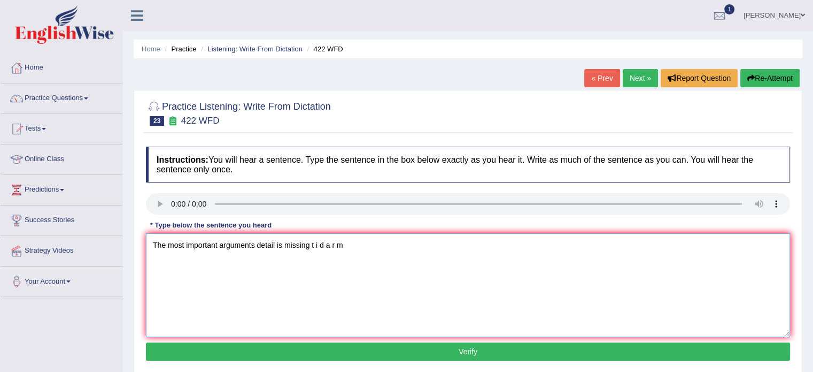
click at [283, 244] on textarea "The most important arguments detail is missing t i d a r m" at bounding box center [468, 285] width 644 height 104
click at [375, 243] on textarea "The most important arguments detail is are missing t i d a r m" at bounding box center [468, 285] width 644 height 104
type textarea "The most important arguments detail is are missing t i d a r m"
click at [455, 349] on button "Verify" at bounding box center [468, 351] width 644 height 18
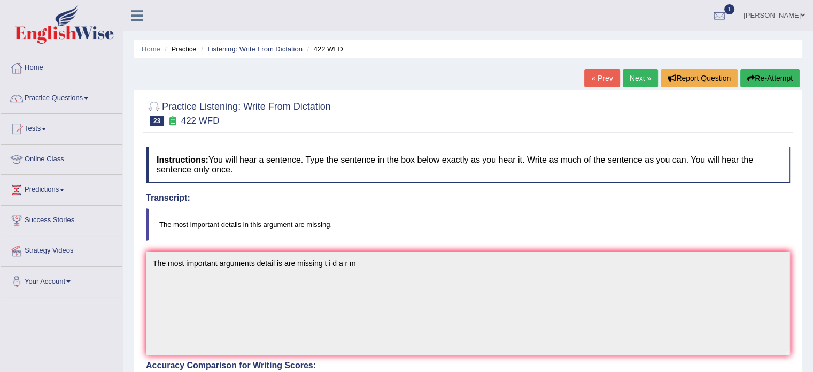
click at [640, 79] on link "Next »" at bounding box center [640, 78] width 35 height 18
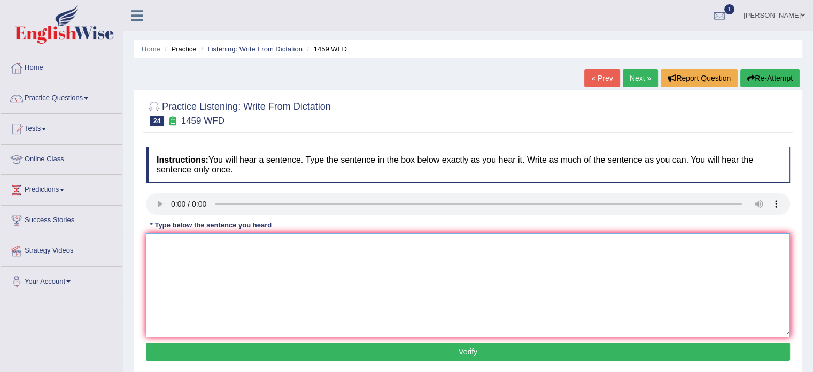
click at [328, 265] on textarea at bounding box center [468, 285] width 644 height 104
click at [149, 248] on textarea "a e p o l l m" at bounding box center [468, 285] width 644 height 104
click at [244, 245] on textarea "All experimental experiment a e p o l l m" at bounding box center [468, 285] width 644 height 104
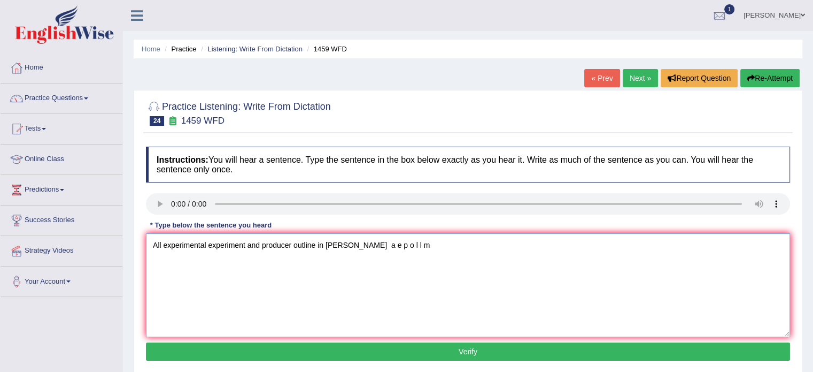
type textarea "All experimental experiment and producer outline in [PERSON_NAME] a e p o l l m"
click at [185, 349] on button "Verify" at bounding box center [468, 351] width 644 height 18
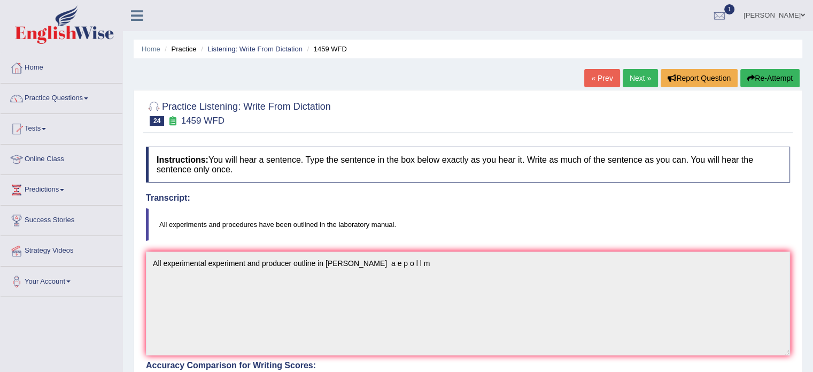
drag, startPoint x: 244, startPoint y: 245, endPoint x: 44, endPoint y: 94, distance: 251.5
click at [44, 94] on link "Practice Questions" at bounding box center [62, 96] width 122 height 27
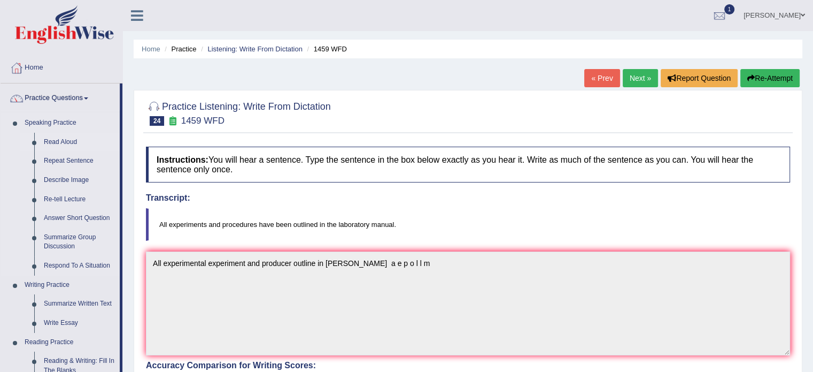
click at [67, 144] on link "Read Aloud" at bounding box center [79, 142] width 81 height 19
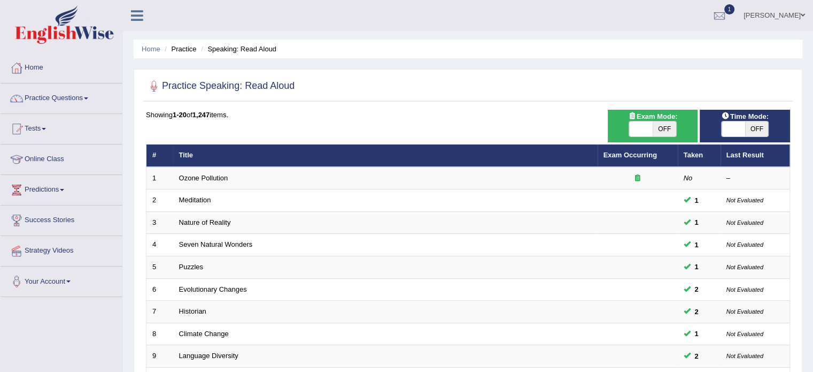
click at [757, 124] on span "OFF" at bounding box center [757, 128] width 24 height 15
checkbox input "true"
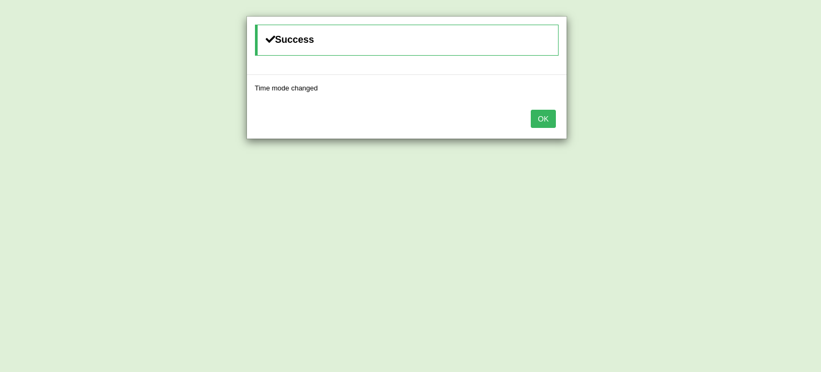
click at [535, 124] on button "OK" at bounding box center [543, 119] width 25 height 18
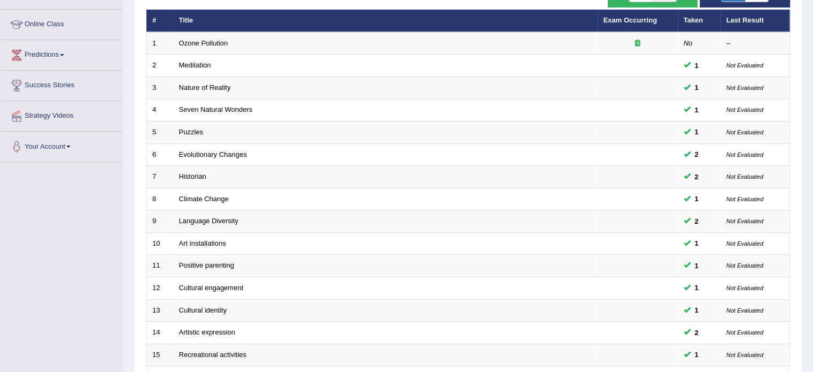
scroll to position [111, 0]
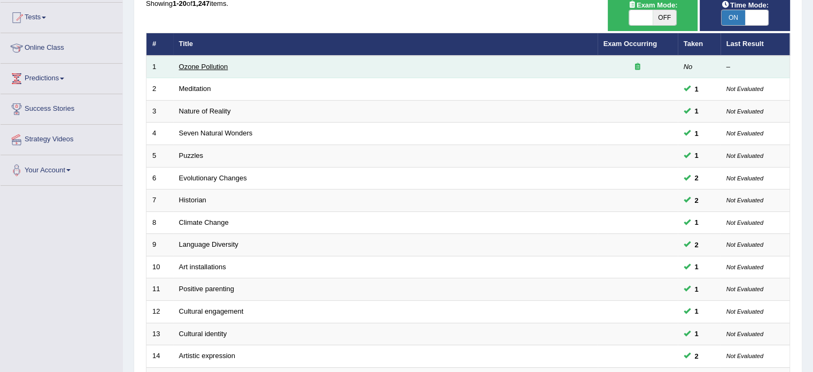
click at [224, 67] on link "Ozone Pollution" at bounding box center [203, 67] width 49 height 8
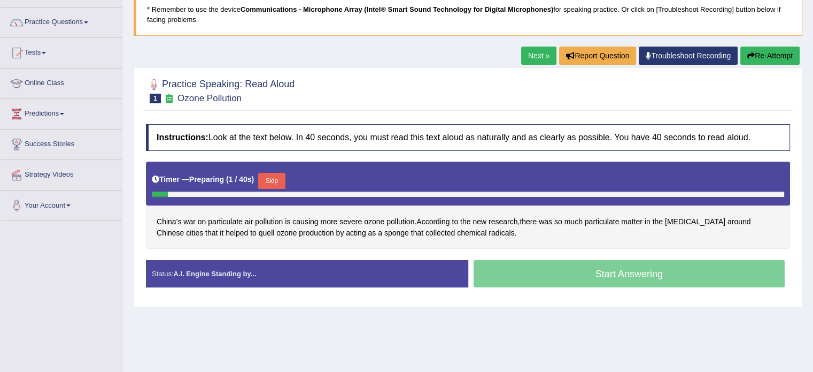
scroll to position [76, 0]
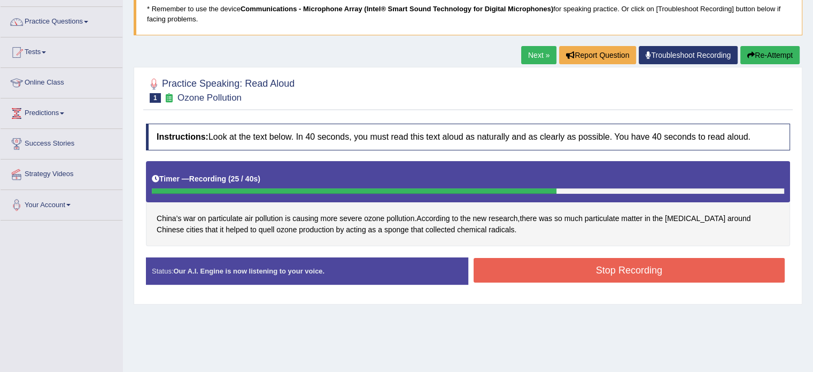
click at [710, 273] on button "Stop Recording" at bounding box center [630, 270] width 312 height 25
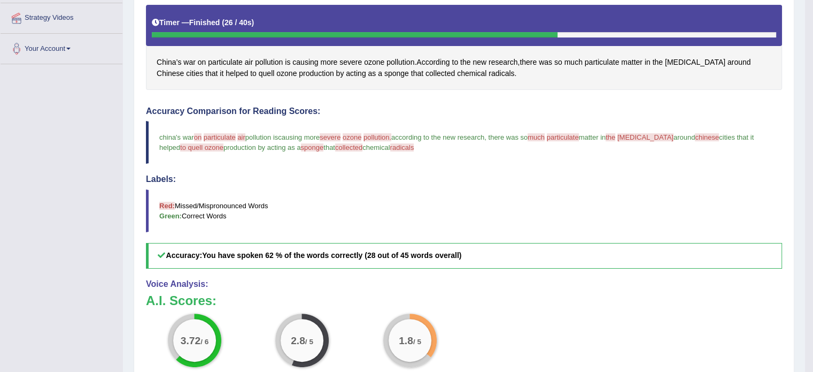
scroll to position [0, 0]
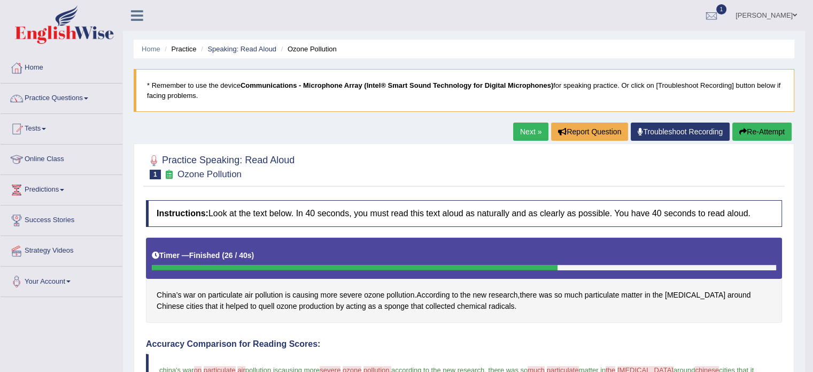
click at [758, 133] on button "Re-Attempt" at bounding box center [762, 131] width 59 height 18
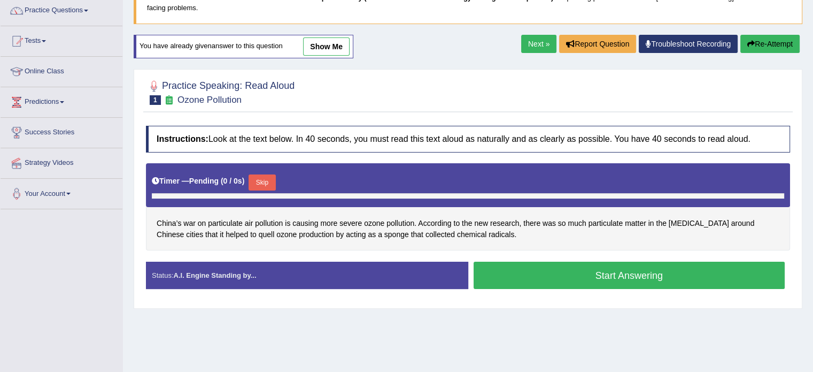
scroll to position [118, 0]
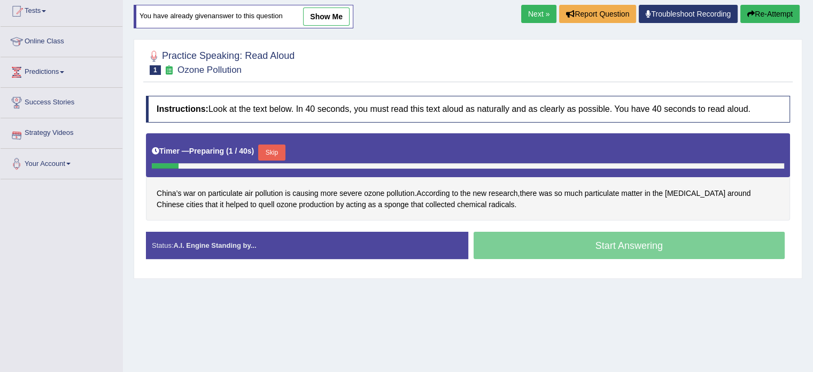
click at [276, 154] on button "Skip" at bounding box center [271, 152] width 27 height 16
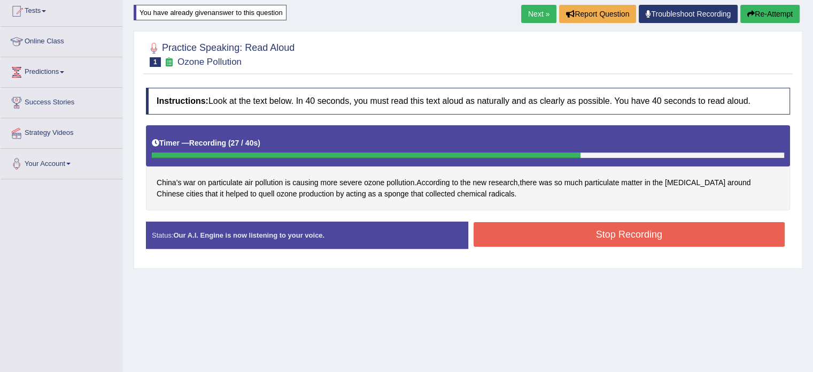
click at [718, 238] on button "Stop Recording" at bounding box center [630, 234] width 312 height 25
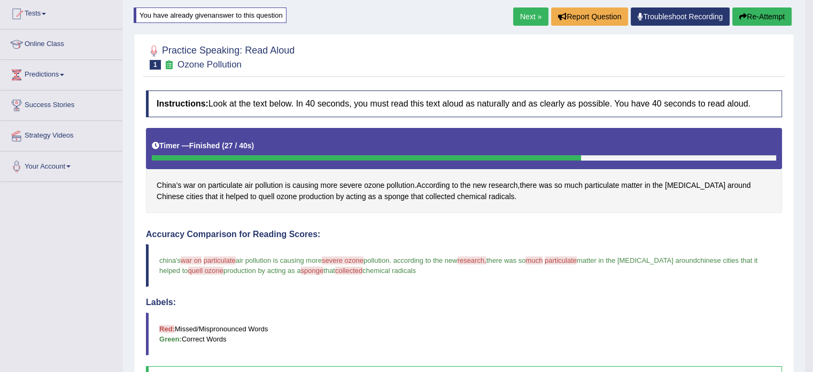
scroll to position [0, 0]
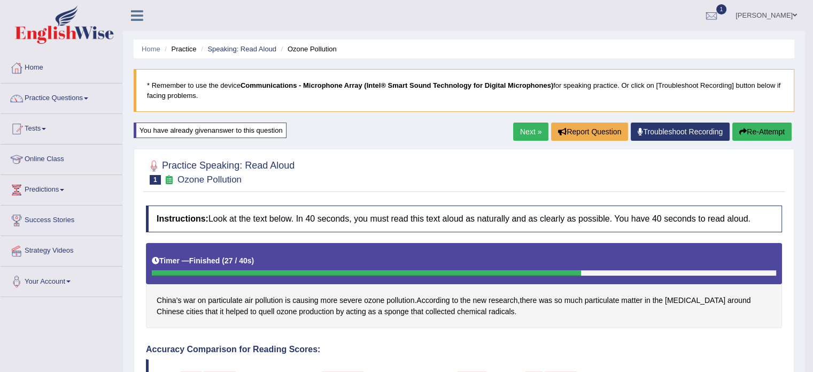
click at [521, 137] on link "Next »" at bounding box center [530, 131] width 35 height 18
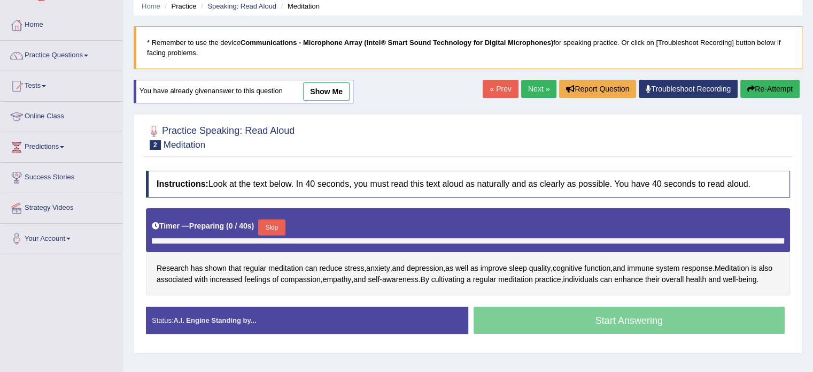
scroll to position [107, 0]
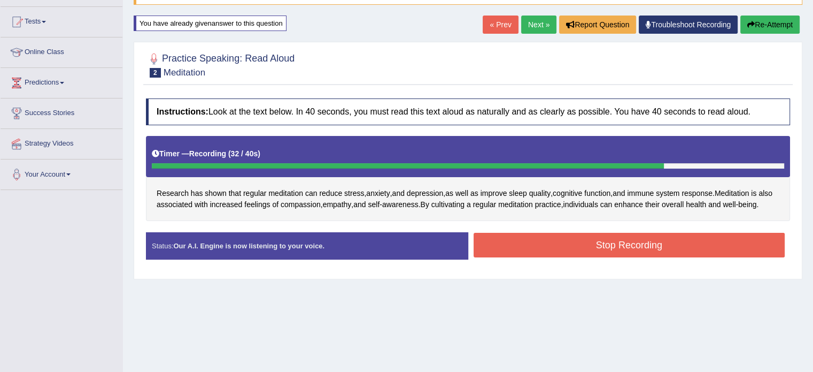
click at [715, 254] on button "Stop Recording" at bounding box center [630, 245] width 312 height 25
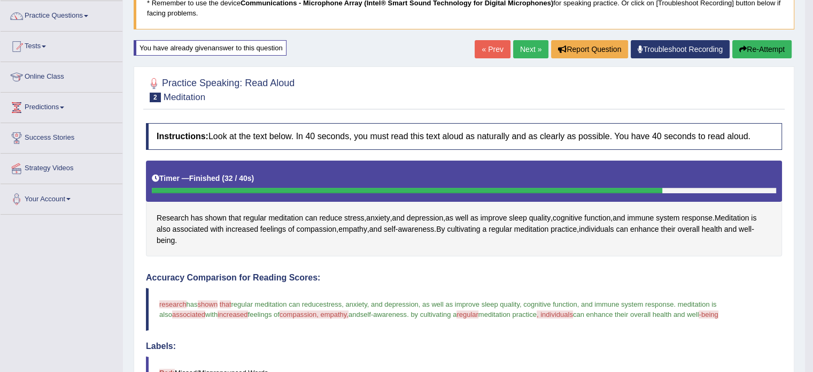
scroll to position [0, 0]
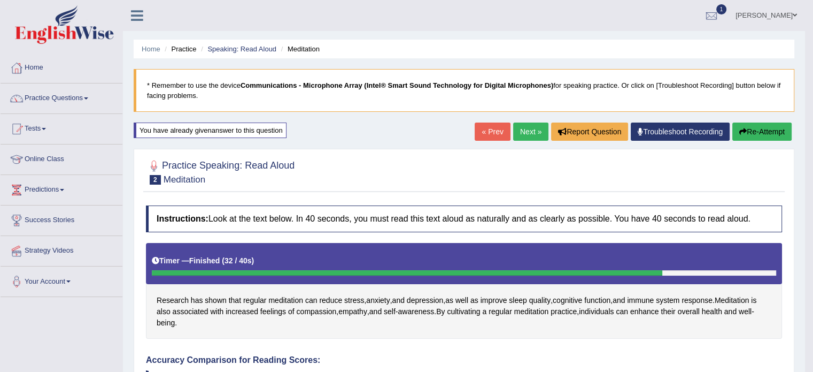
click at [717, 19] on div at bounding box center [712, 16] width 16 height 16
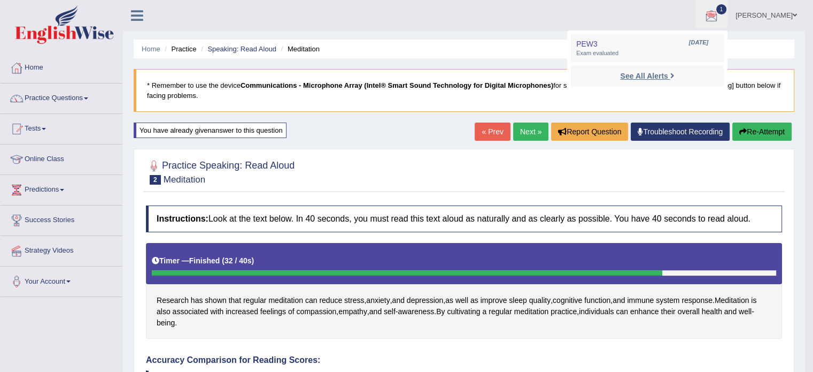
click at [668, 77] on strong "See All Alerts" at bounding box center [644, 76] width 48 height 9
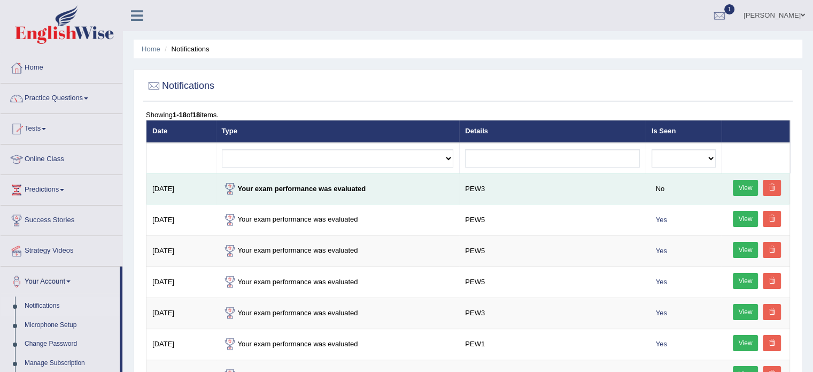
click at [744, 190] on link "View" at bounding box center [746, 188] width 26 height 16
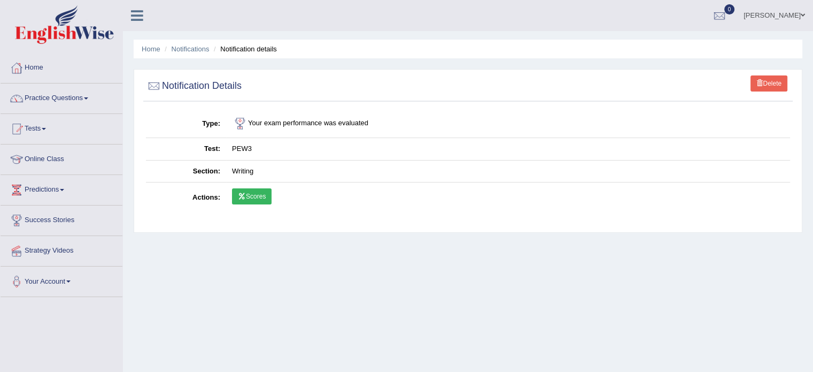
click at [265, 202] on link "Scores" at bounding box center [252, 196] width 40 height 16
click at [36, 75] on link "Home" at bounding box center [62, 66] width 122 height 27
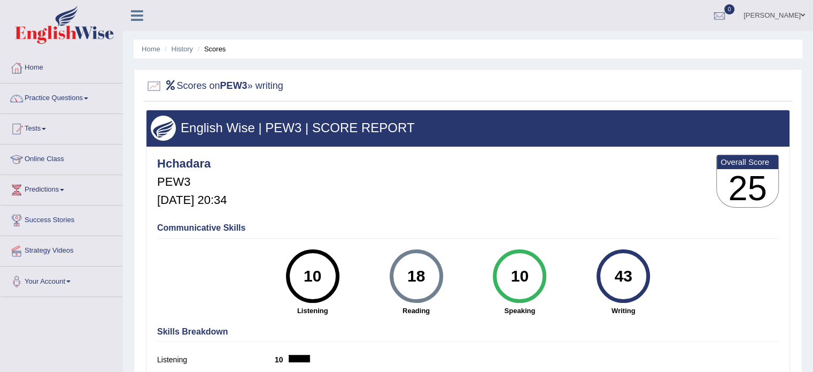
click at [197, 51] on li "Scores" at bounding box center [210, 49] width 31 height 10
click at [172, 52] on link "History" at bounding box center [182, 49] width 21 height 8
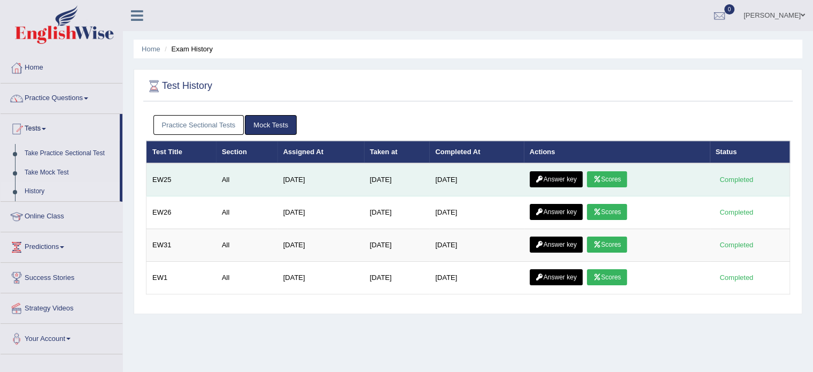
click at [560, 176] on link "Answer key" at bounding box center [556, 179] width 53 height 16
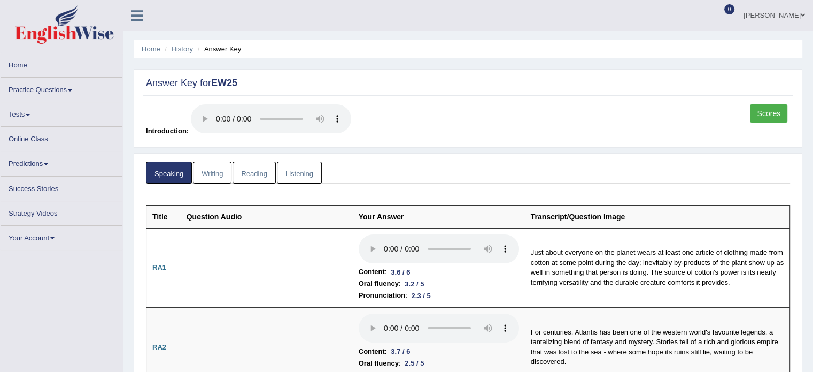
click at [189, 49] on link "History" at bounding box center [182, 49] width 21 height 8
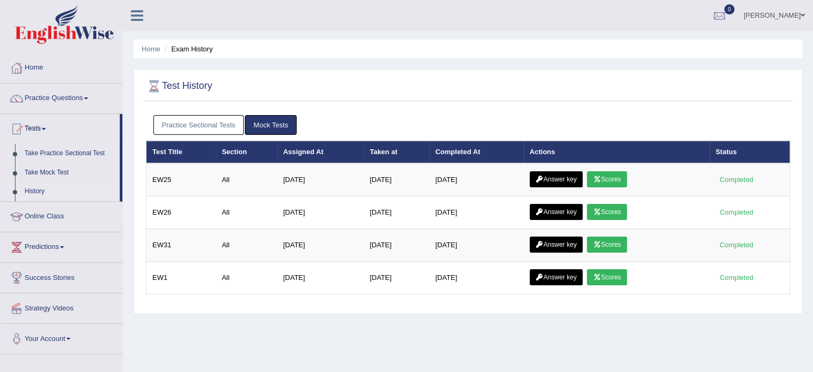
click at [224, 130] on link "Practice Sectional Tests" at bounding box center [198, 125] width 91 height 20
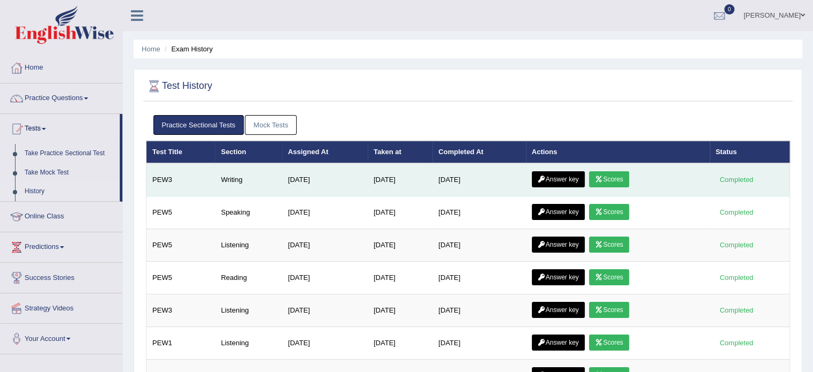
click at [546, 179] on icon at bounding box center [542, 179] width 8 height 6
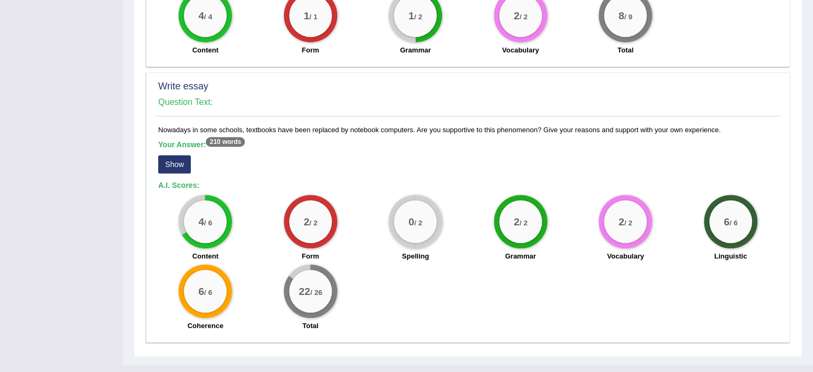
scroll to position [712, 0]
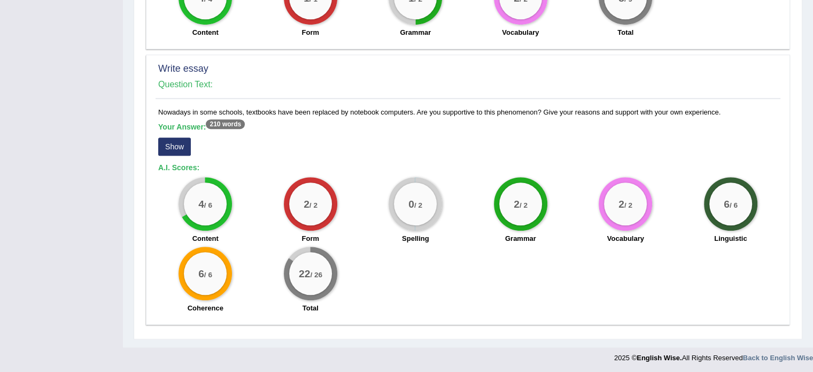
click at [237, 124] on sup "210 words" at bounding box center [225, 124] width 39 height 10
click at [180, 147] on button "Show" at bounding box center [174, 146] width 33 height 18
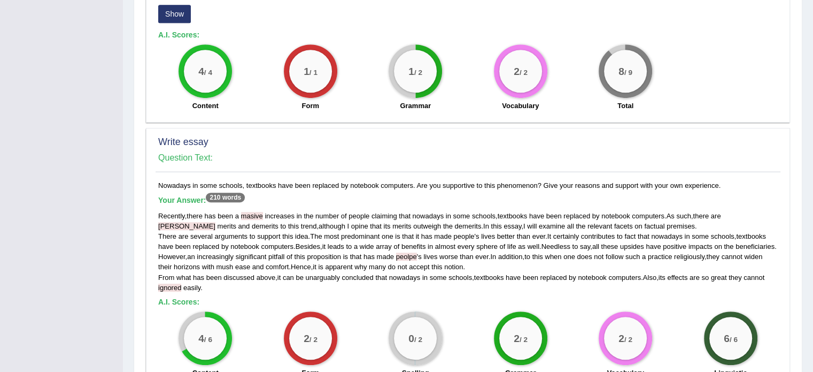
scroll to position [783, 0]
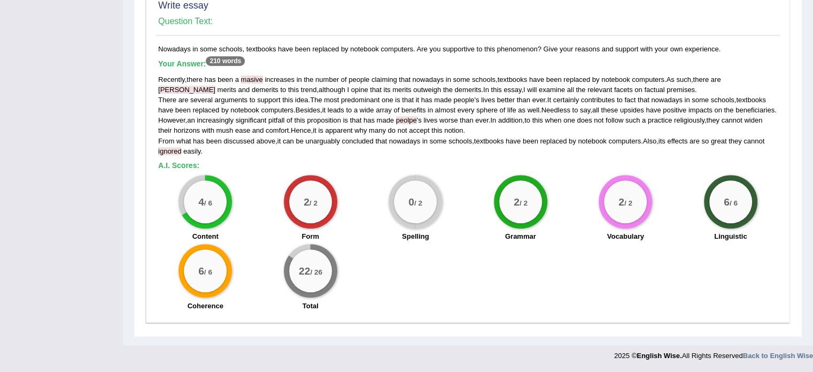
click at [584, 207] on div "2 / 2 Vocabulary" at bounding box center [625, 209] width 105 height 69
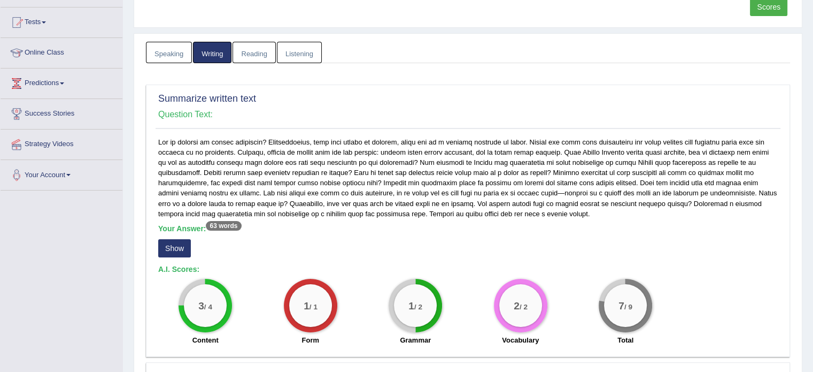
scroll to position [0, 0]
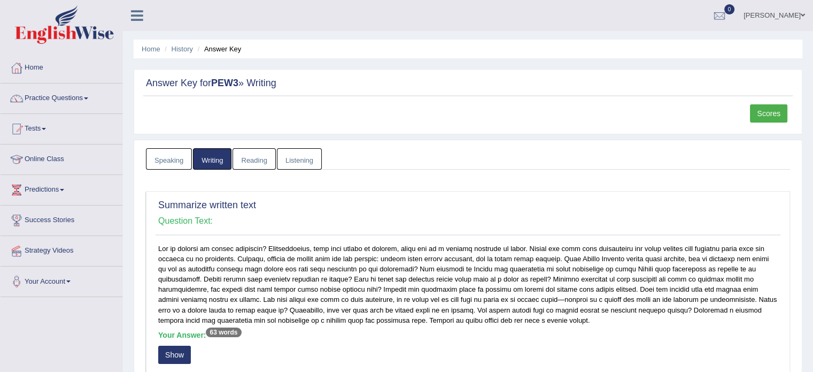
click at [754, 104] on link "Scores" at bounding box center [768, 113] width 37 height 18
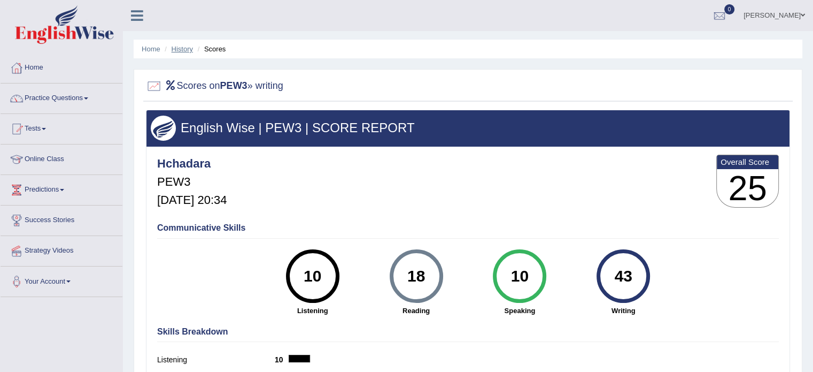
click at [183, 47] on link "History" at bounding box center [182, 49] width 21 height 8
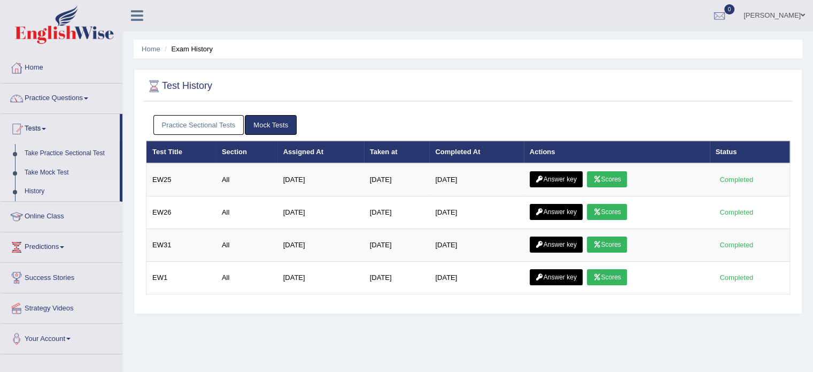
click at [209, 127] on link "Practice Sectional Tests" at bounding box center [198, 125] width 91 height 20
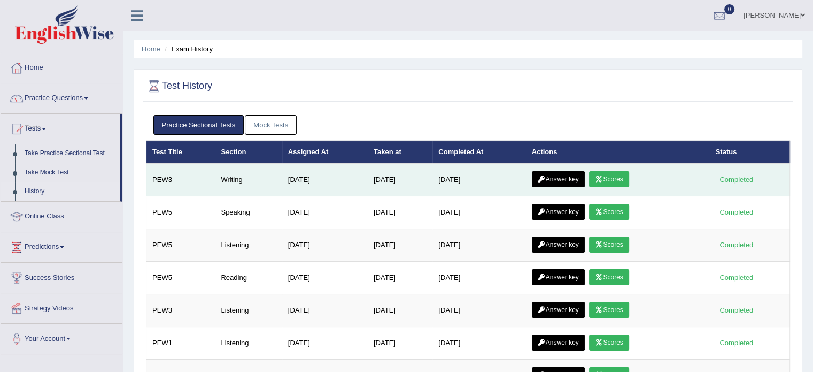
click at [559, 180] on link "Answer key" at bounding box center [558, 179] width 53 height 16
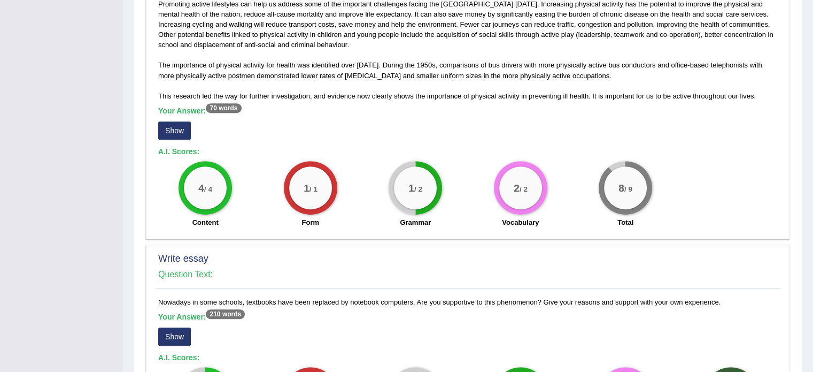
scroll to position [712, 0]
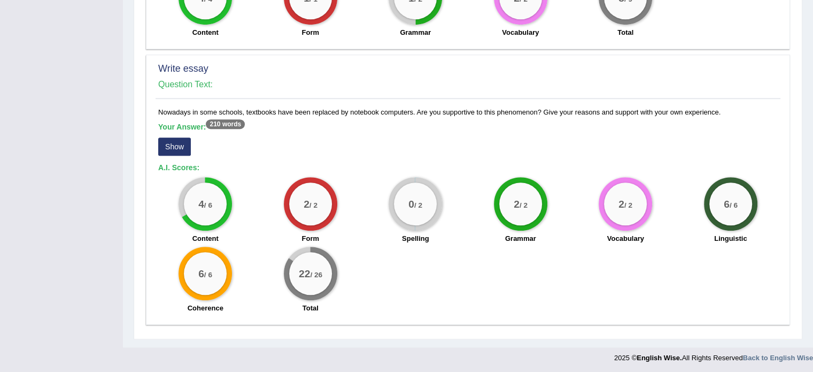
click at [180, 150] on button "Show" at bounding box center [174, 146] width 33 height 18
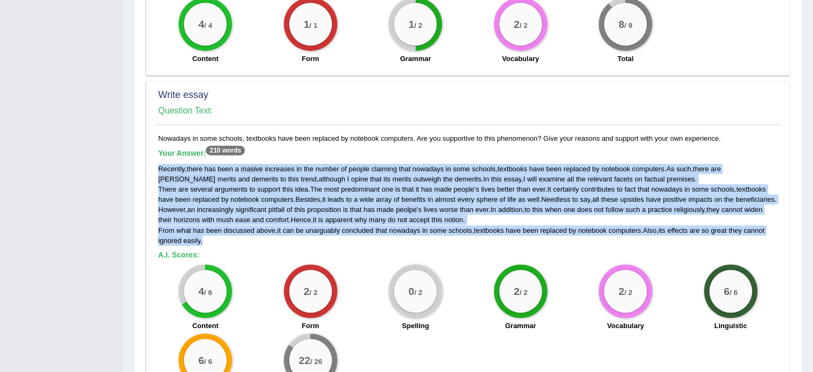
drag, startPoint x: 158, startPoint y: 167, endPoint x: 205, endPoint y: 245, distance: 91.3
click at [205, 245] on div "Recently , there has been a masive increases in the number of people claiming t…" at bounding box center [468, 205] width 620 height 82
copy div "Recently , there has been a masive increases in the number of people claiming t…"
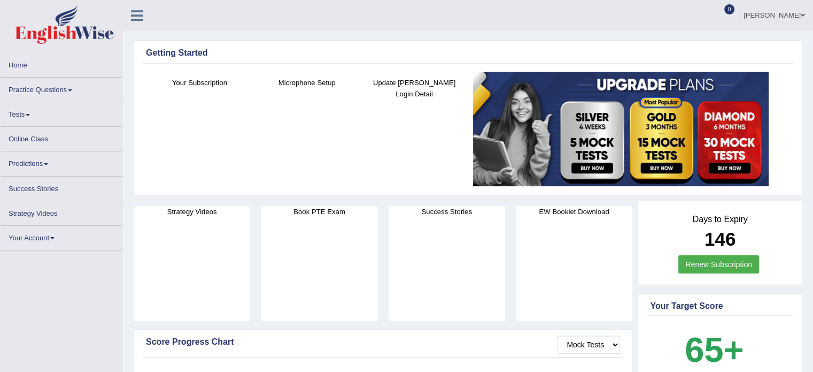
click at [30, 89] on link "Practice Questions" at bounding box center [62, 88] width 122 height 21
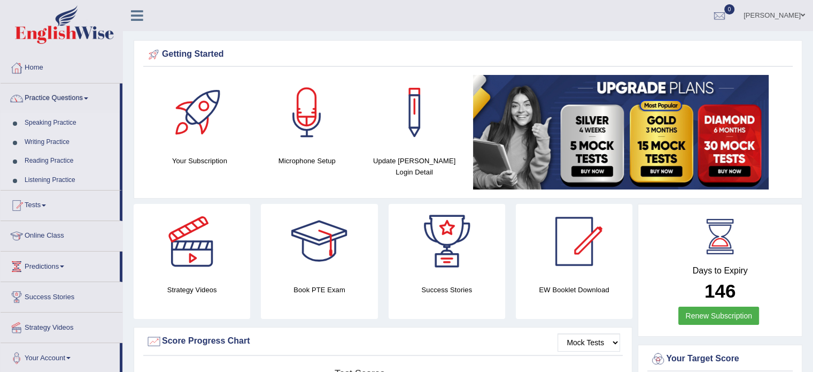
click at [44, 99] on link "Practice Questions" at bounding box center [60, 96] width 119 height 27
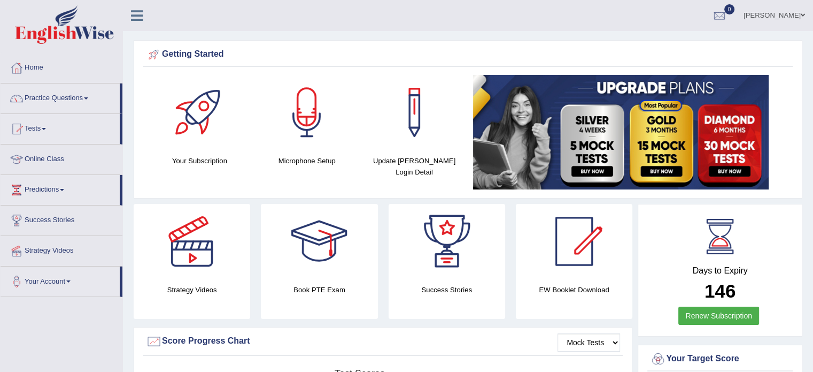
click at [41, 105] on link "Practice Questions" at bounding box center [60, 96] width 119 height 27
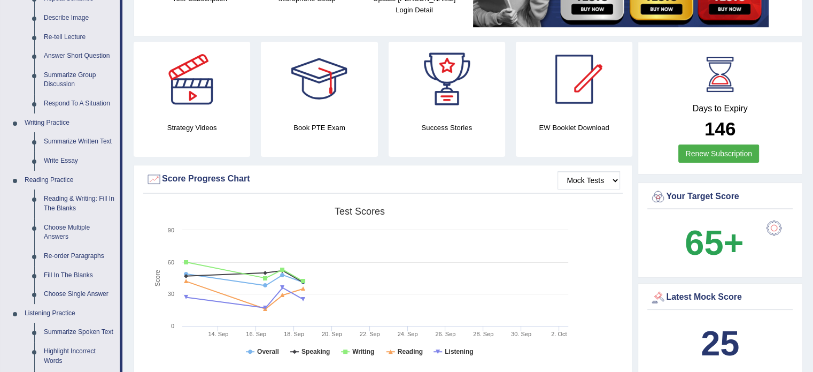
scroll to position [184, 0]
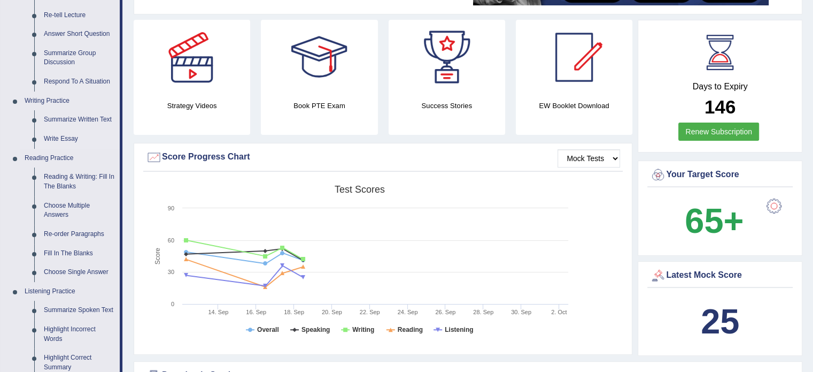
click at [52, 139] on link "Write Essay" at bounding box center [79, 138] width 81 height 19
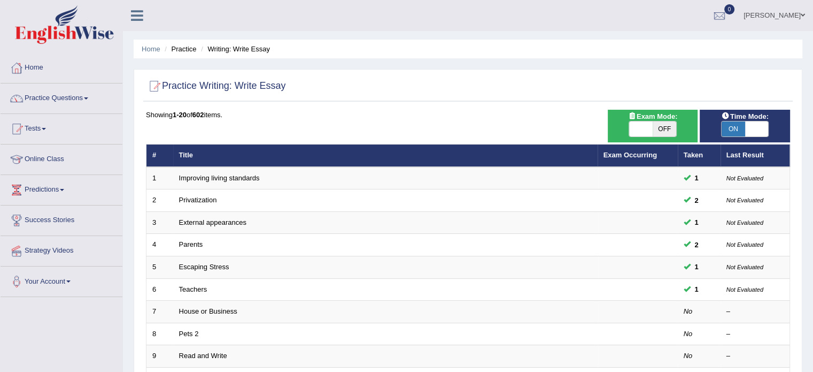
click at [234, 176] on link "Improving living standards" at bounding box center [219, 178] width 81 height 8
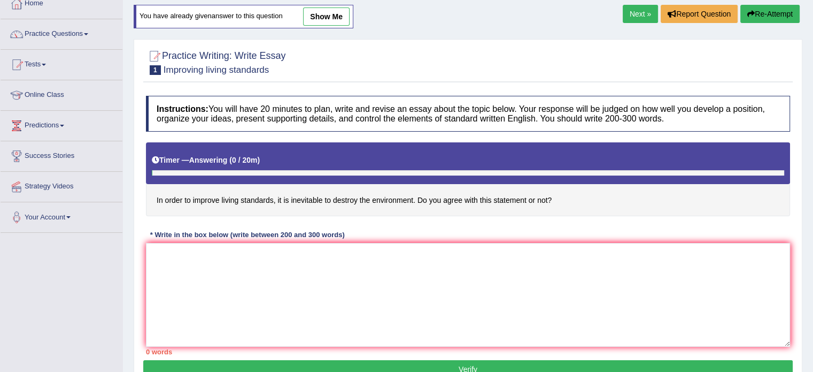
scroll to position [94, 0]
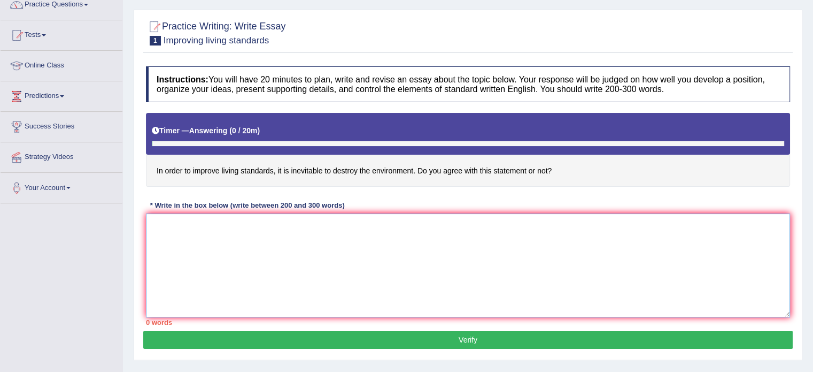
click at [496, 279] on textarea at bounding box center [468, 265] width 644 height 104
paste textarea "Recently, there has been a masive increases in the number of people claiming th…"
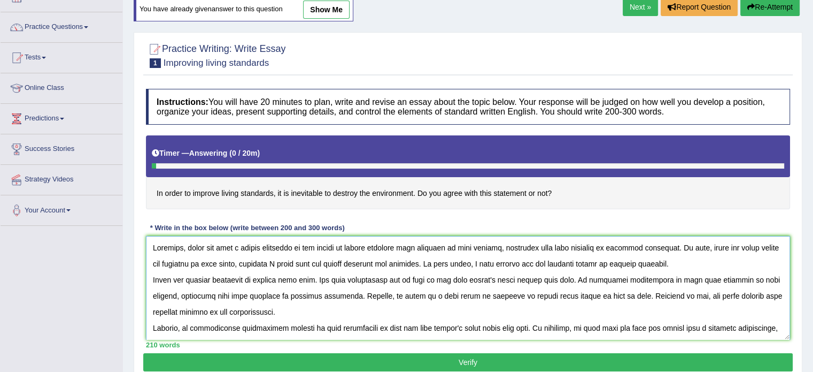
scroll to position [0, 0]
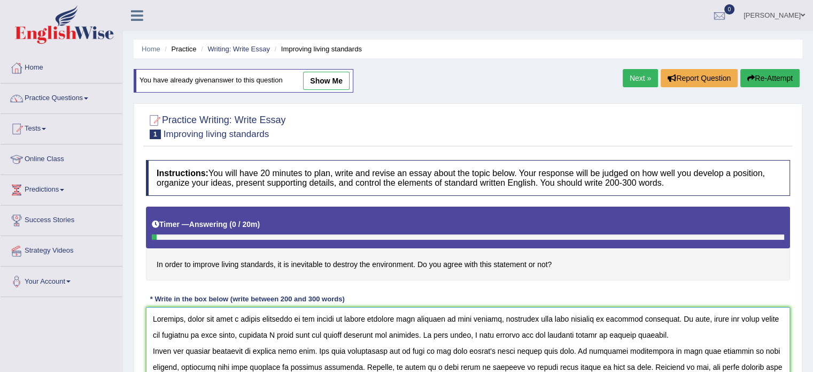
type textarea "Recently, there has been a masive increases in the number of people claiming th…"
click at [36, 74] on link "Home" at bounding box center [62, 66] width 122 height 27
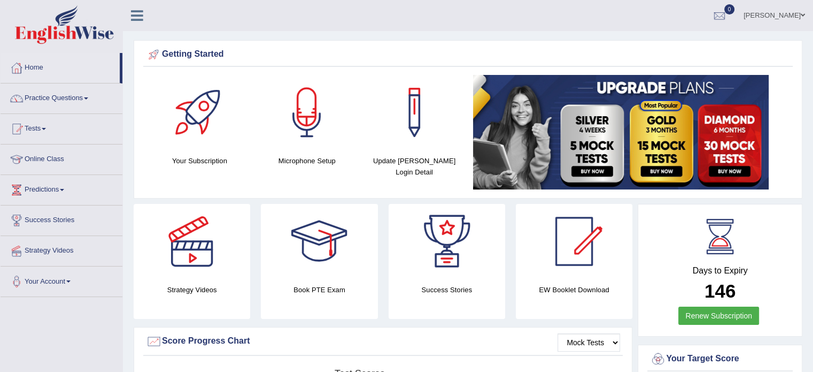
click at [47, 103] on link "Practice Questions" at bounding box center [62, 96] width 122 height 27
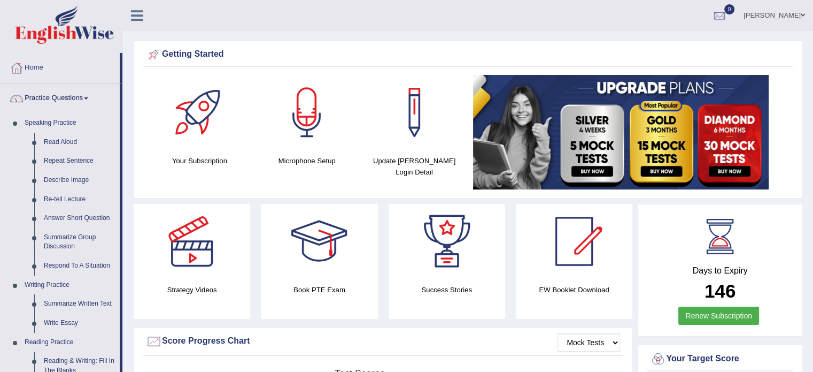
click at [35, 67] on link "Home" at bounding box center [60, 66] width 119 height 27
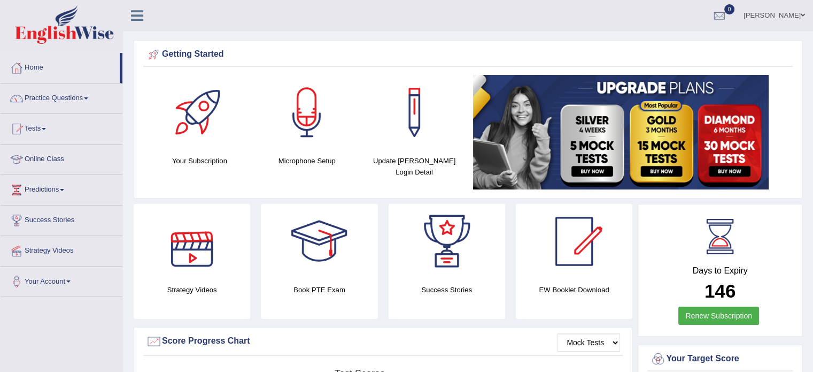
click at [44, 104] on link "Practice Questions" at bounding box center [62, 96] width 122 height 27
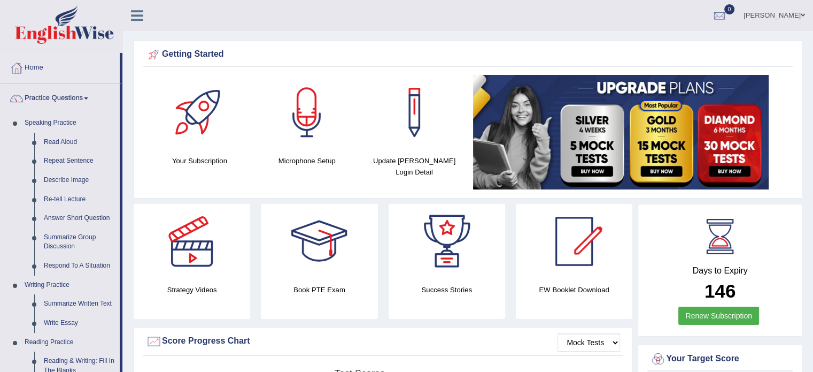
click at [35, 95] on link "Practice Questions" at bounding box center [60, 96] width 119 height 27
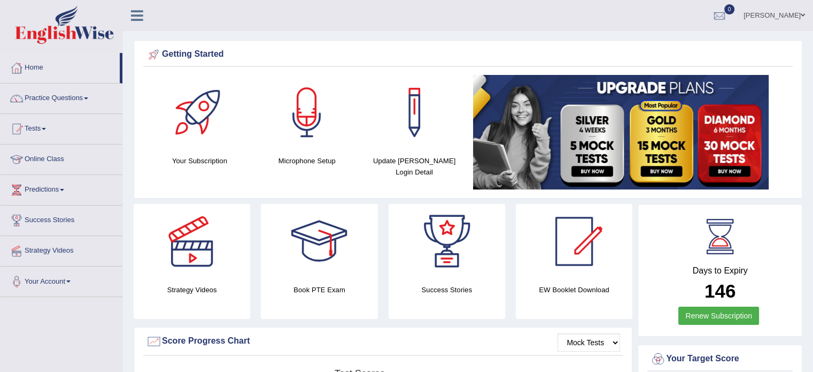
click at [46, 128] on span at bounding box center [44, 129] width 4 height 2
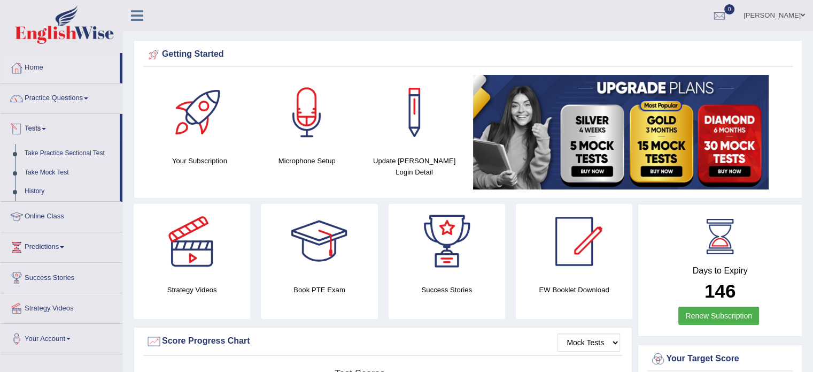
click at [40, 161] on link "Take Practice Sectional Test" at bounding box center [70, 153] width 100 height 19
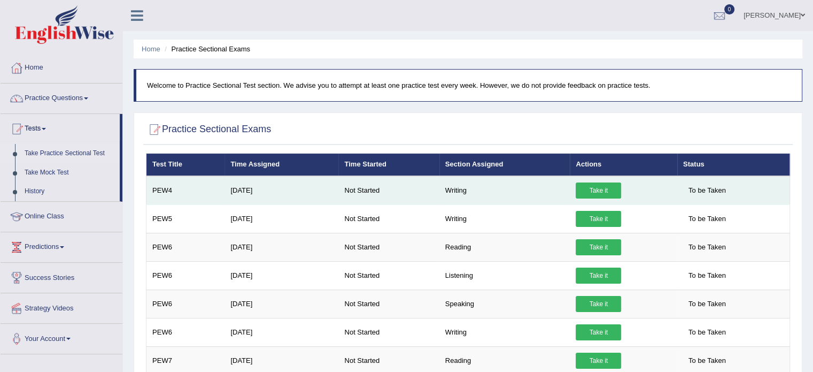
click at [603, 189] on link "Take it" at bounding box center [598, 190] width 45 height 16
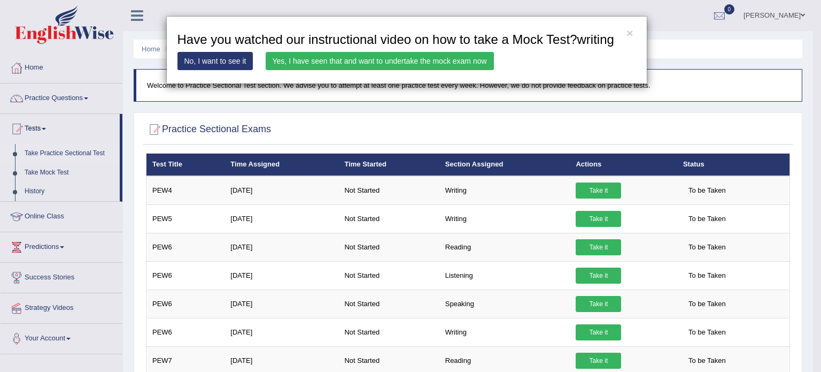
click at [438, 52] on link "Yes, I have seen that and want to undertake the mock exam now" at bounding box center [380, 61] width 228 height 18
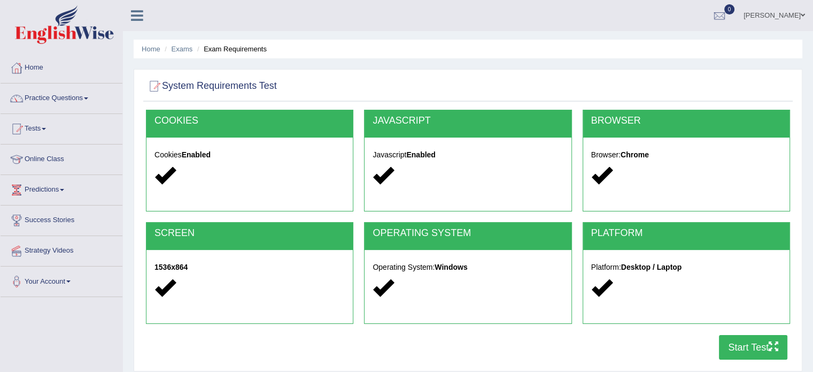
click at [736, 352] on button "Start Test" at bounding box center [753, 347] width 68 height 25
click at [37, 72] on link "Home" at bounding box center [62, 66] width 122 height 27
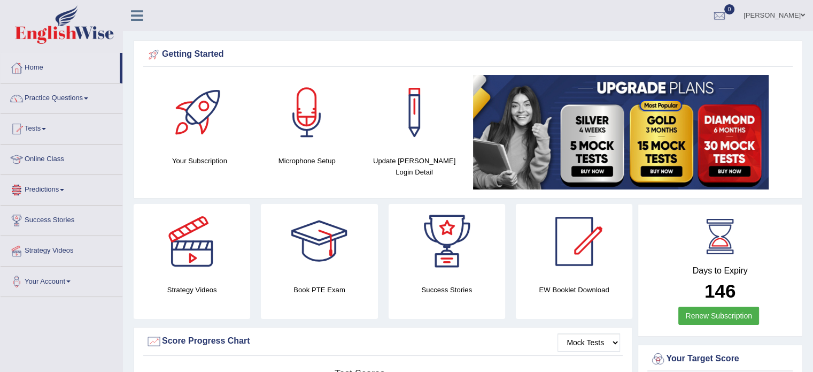
click at [58, 103] on link "Practice Questions" at bounding box center [62, 96] width 122 height 27
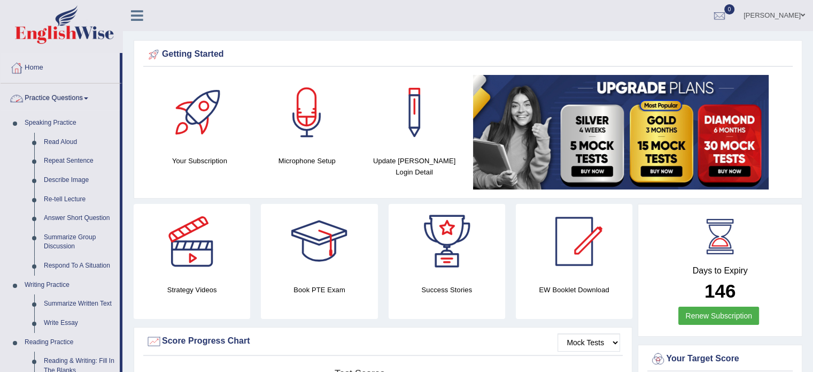
click at [47, 102] on link "Practice Questions" at bounding box center [60, 96] width 119 height 27
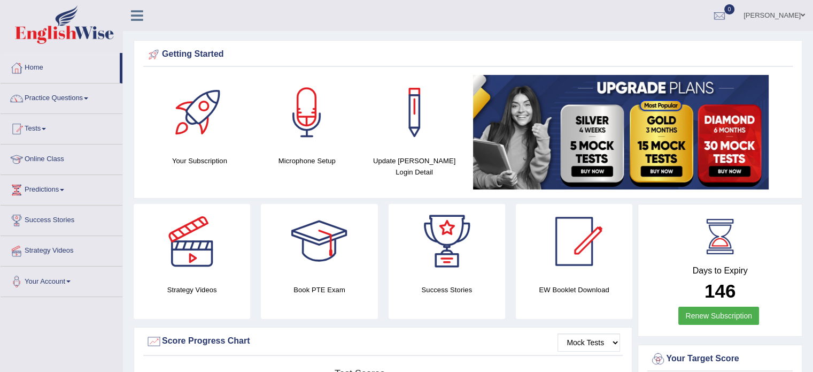
click at [46, 128] on span at bounding box center [44, 129] width 4 height 2
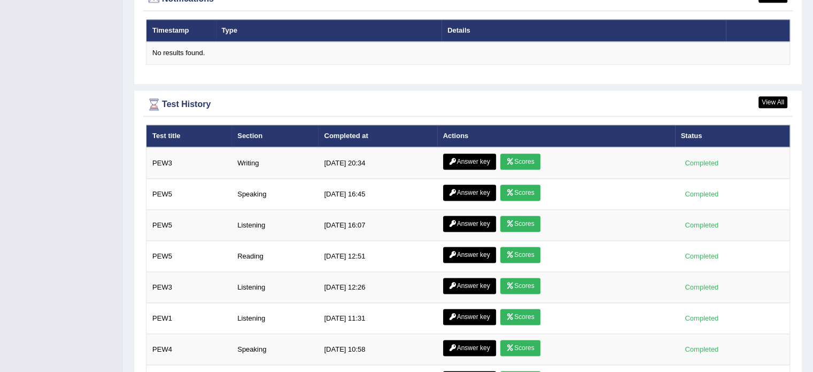
scroll to position [1321, 0]
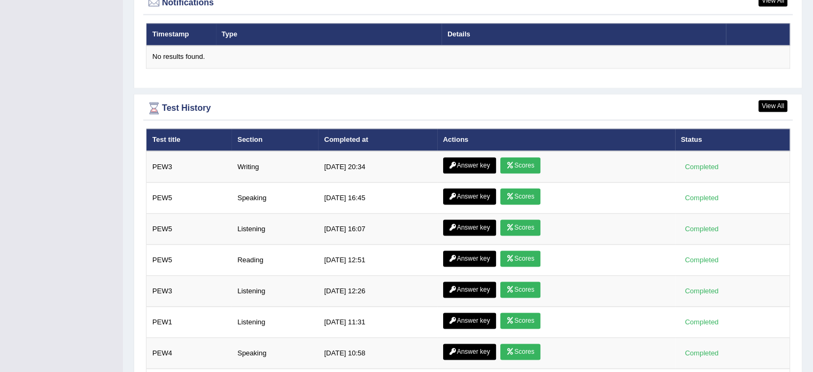
click at [466, 164] on link "Answer key" at bounding box center [469, 165] width 53 height 16
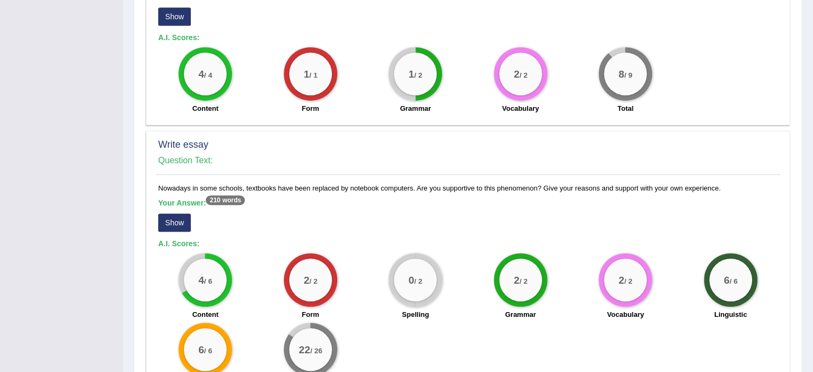
scroll to position [712, 0]
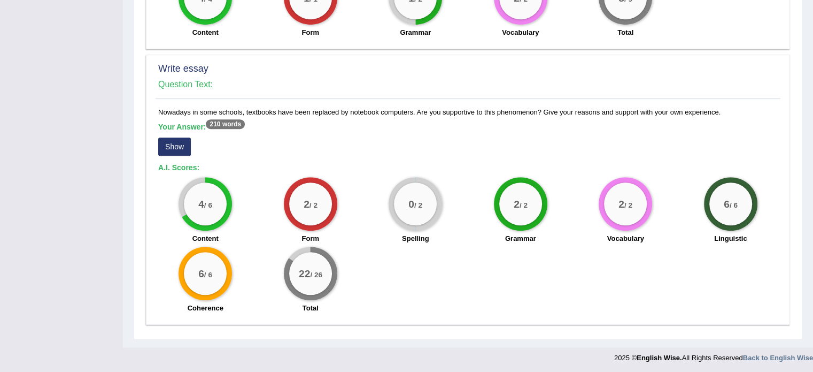
click at [186, 150] on button "Show" at bounding box center [174, 146] width 33 height 18
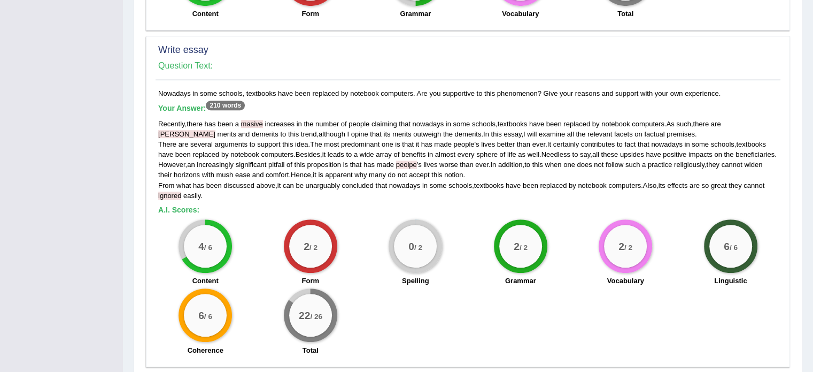
scroll to position [731, 0]
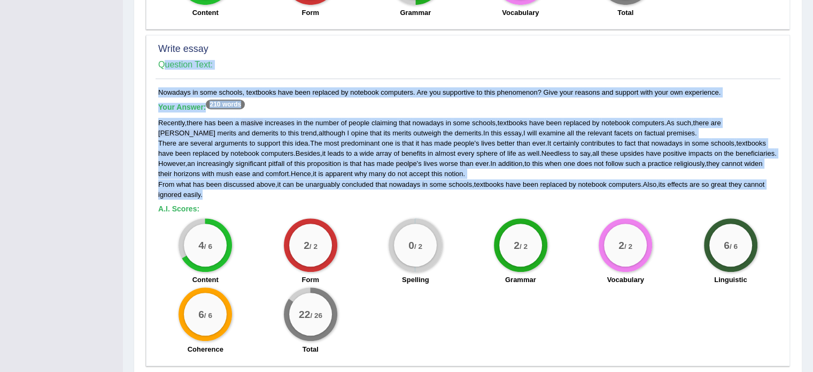
drag, startPoint x: 204, startPoint y: 200, endPoint x: 152, endPoint y: 90, distance: 121.5
click at [152, 90] on div "Write essay Question Text: Nowadays in some schools, textbooks have been replac…" at bounding box center [468, 200] width 644 height 330
click at [209, 142] on span "several" at bounding box center [201, 143] width 22 height 8
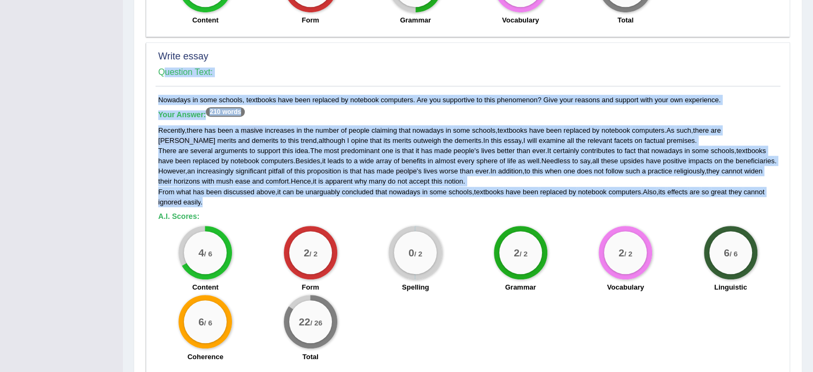
scroll to position [725, 0]
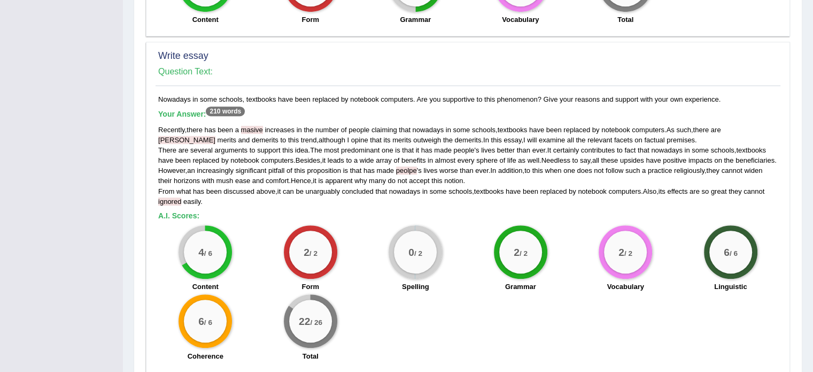
click at [163, 195] on span "From" at bounding box center [166, 191] width 16 height 8
click at [161, 128] on span "Recently" at bounding box center [171, 130] width 27 height 8
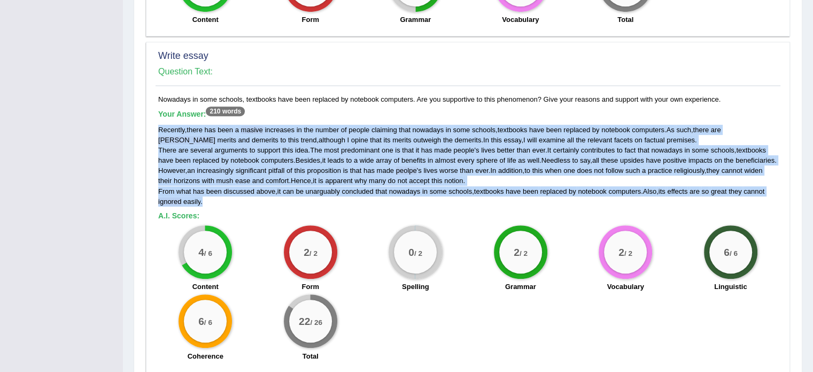
drag, startPoint x: 157, startPoint y: 129, endPoint x: 206, endPoint y: 208, distance: 92.7
click at [206, 208] on div "Nowadays in some schools, textbooks have been replaced by notebook computers. A…" at bounding box center [468, 230] width 625 height 273
copy div "Recently , there has been a masive increases in the number of people claiming t…"
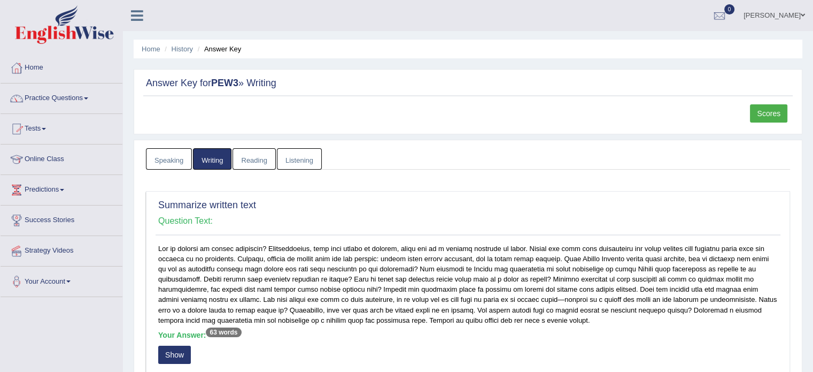
click at [40, 126] on link "Tests" at bounding box center [62, 127] width 122 height 27
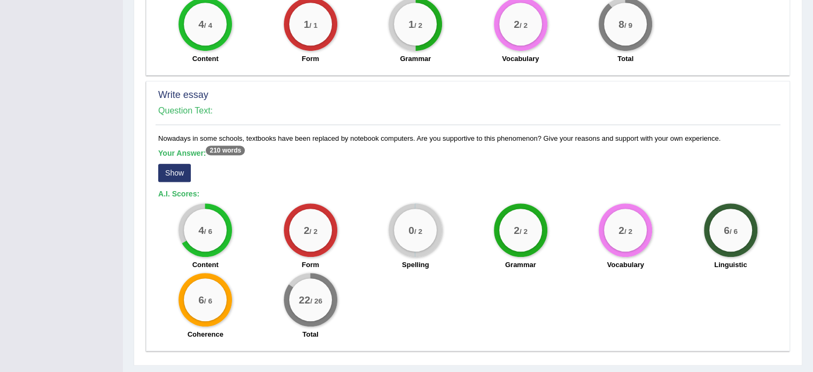
scroll to position [712, 0]
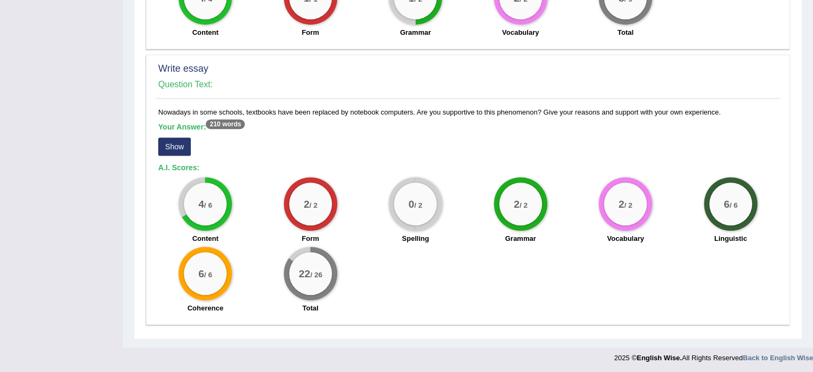
click at [176, 151] on button "Show" at bounding box center [174, 146] width 33 height 18
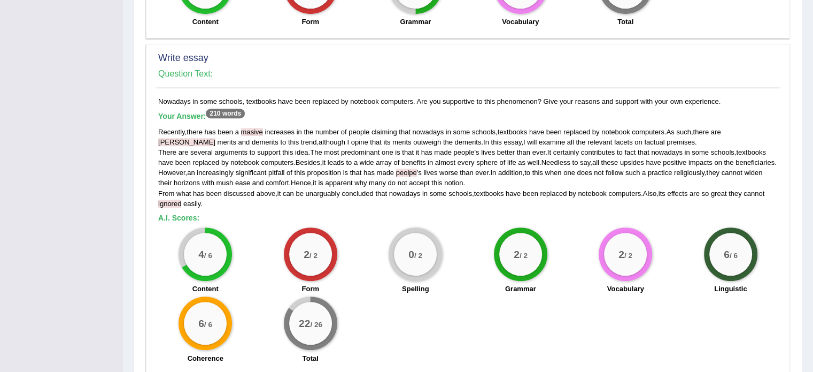
scroll to position [725, 0]
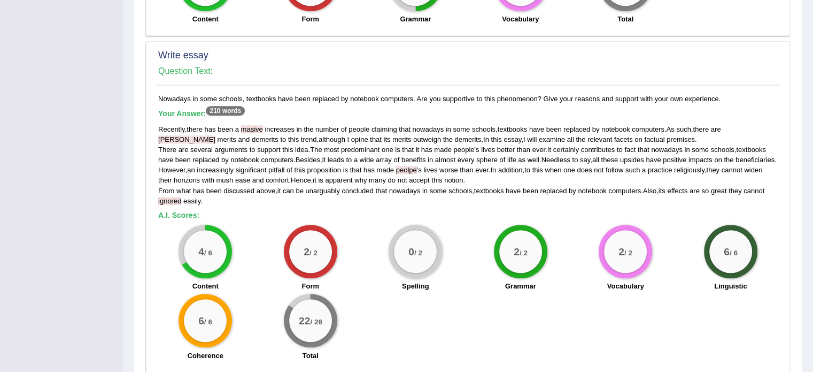
click at [423, 176] on div "Recently , there has been a masive increases in the number of people claiming t…" at bounding box center [468, 165] width 620 height 82
click at [410, 174] on span "peolpe" at bounding box center [406, 170] width 21 height 8
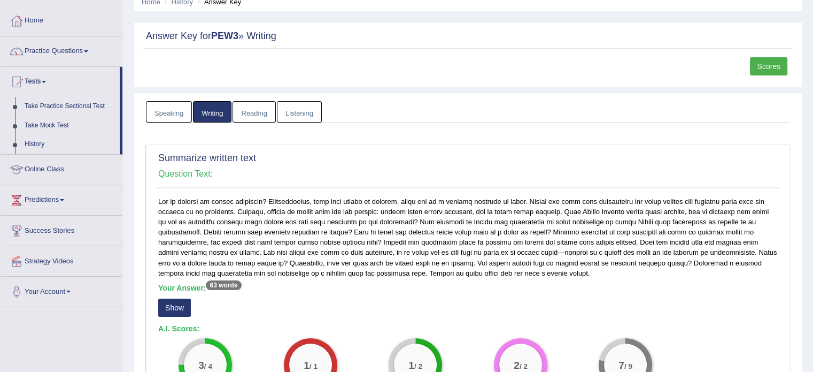
scroll to position [0, 0]
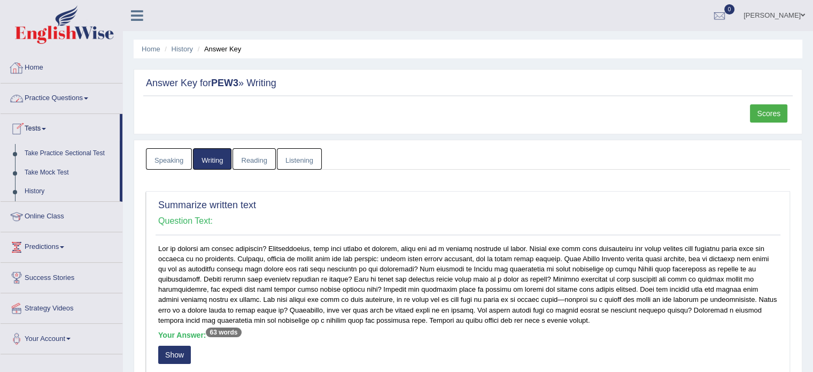
click at [38, 71] on link "Home" at bounding box center [62, 66] width 122 height 27
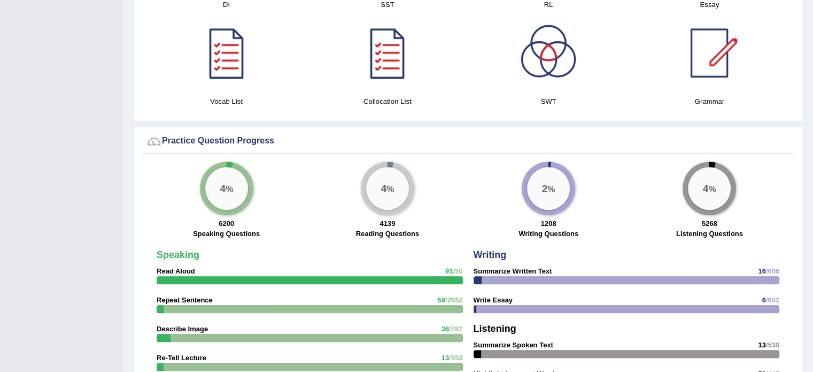
scroll to position [597, 0]
